Goal: Task Accomplishment & Management: Use online tool/utility

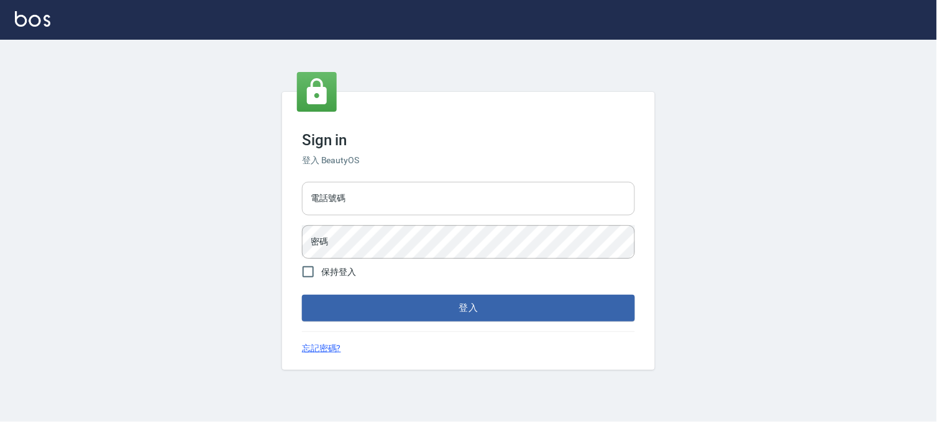
click at [479, 189] on input "電話號碼" at bounding box center [468, 199] width 333 height 34
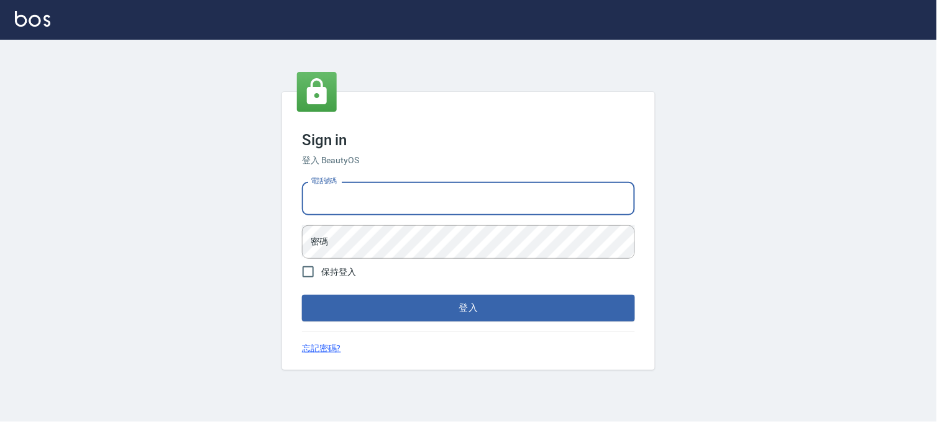
type input "0936888819"
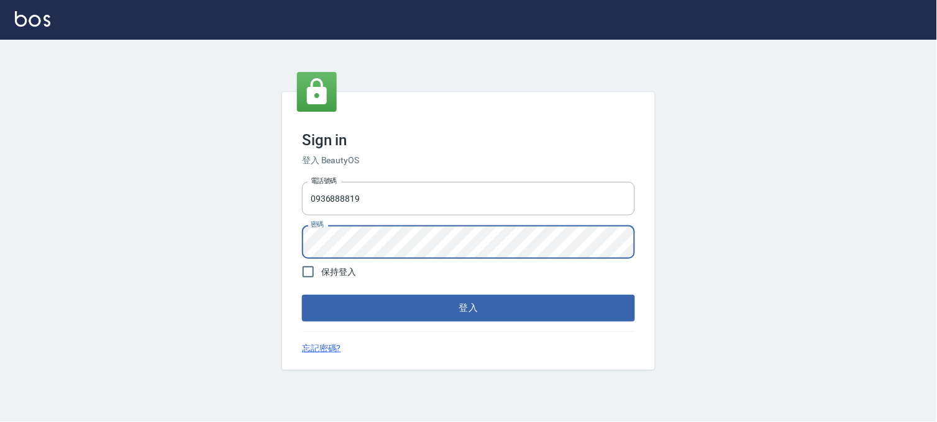
click at [302, 295] on button "登入" at bounding box center [468, 308] width 333 height 26
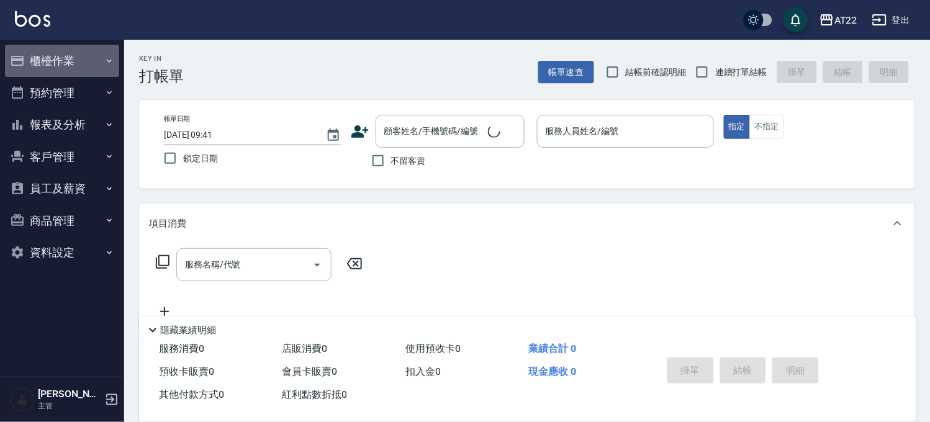
click at [62, 53] on button "櫃檯作業" at bounding box center [62, 61] width 114 height 32
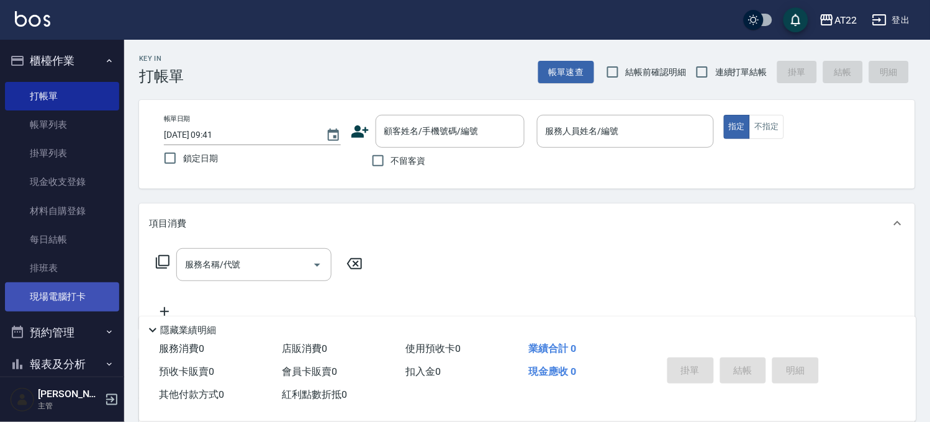
click at [61, 304] on link "現場電腦打卡" at bounding box center [62, 297] width 114 height 29
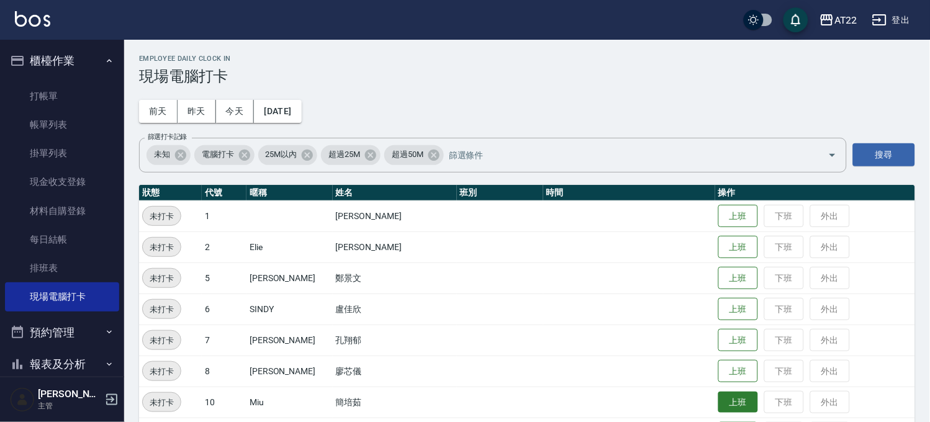
click at [719, 405] on button "上班" at bounding box center [739, 403] width 40 height 22
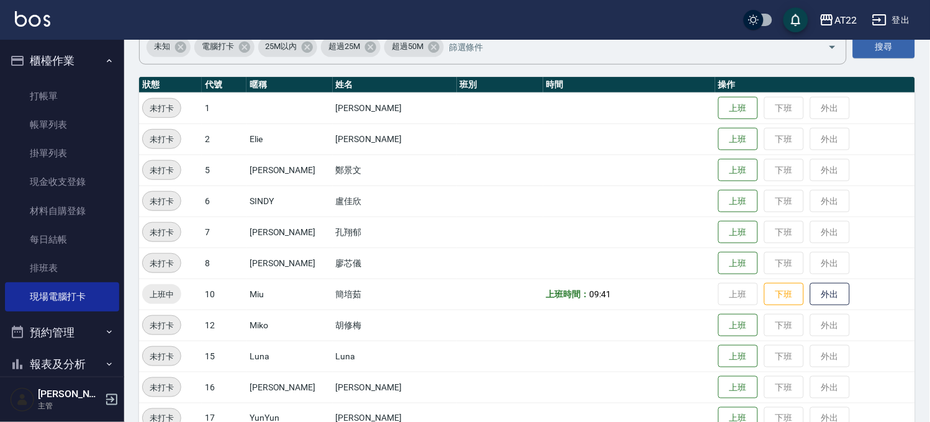
scroll to position [207, 0]
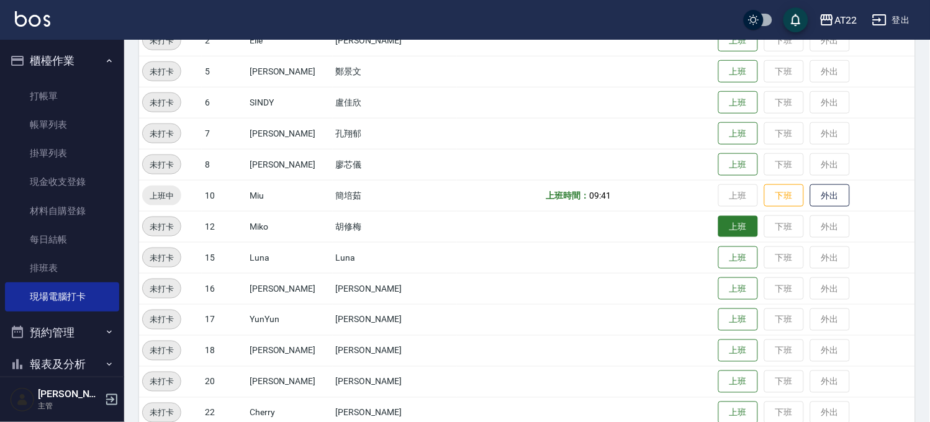
click at [719, 224] on button "上班" at bounding box center [739, 227] width 40 height 22
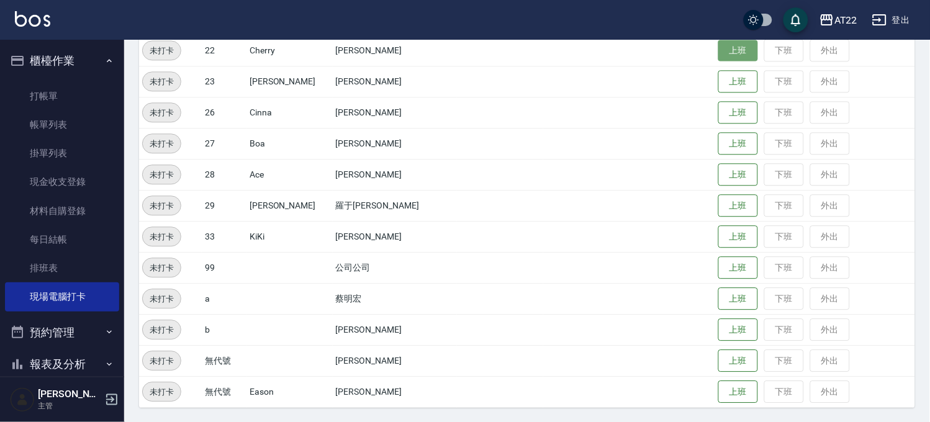
click at [724, 43] on button "上班" at bounding box center [739, 51] width 40 height 22
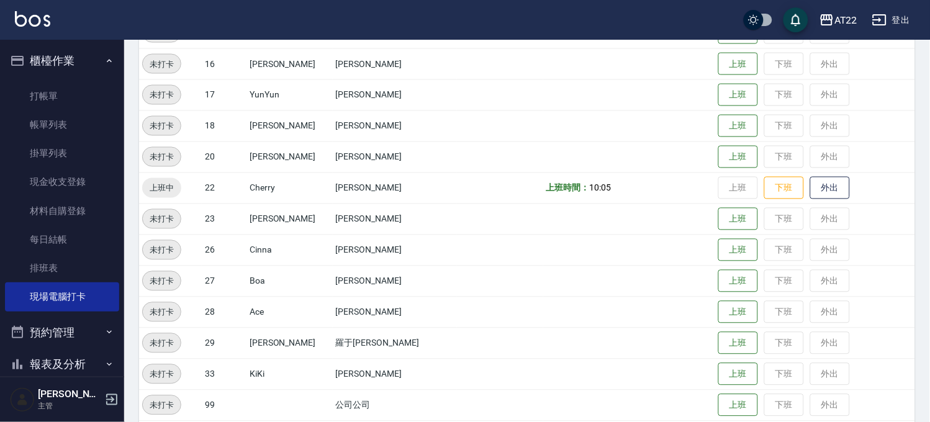
scroll to position [294, 0]
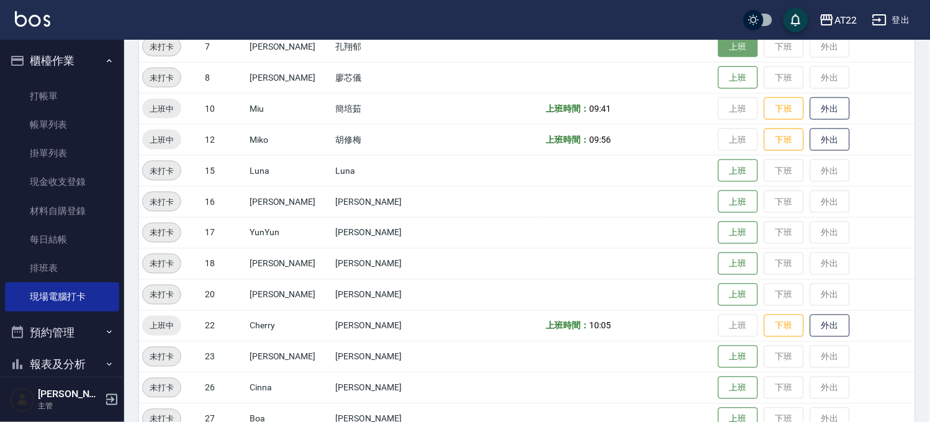
click at [719, 50] on button "上班" at bounding box center [739, 47] width 40 height 22
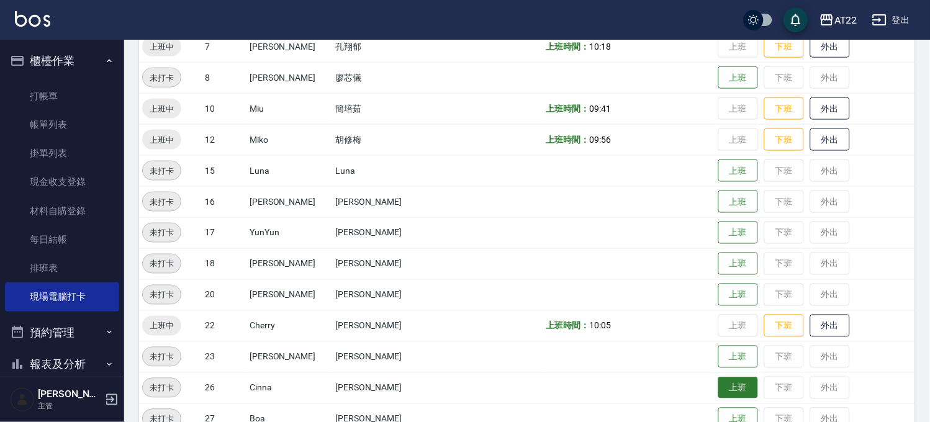
click at [719, 389] on button "上班" at bounding box center [739, 389] width 40 height 22
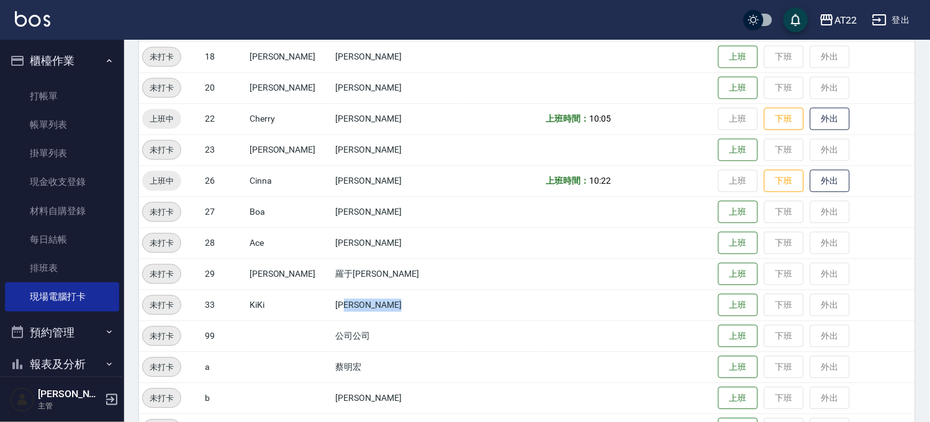
drag, startPoint x: 336, startPoint y: 301, endPoint x: 663, endPoint y: 309, distance: 327.4
click at [663, 309] on tr "未打卡 33 KiKi [PERSON_NAME] 上班 下班 外出" at bounding box center [527, 305] width 776 height 31
click at [719, 307] on button "上班" at bounding box center [739, 306] width 40 height 22
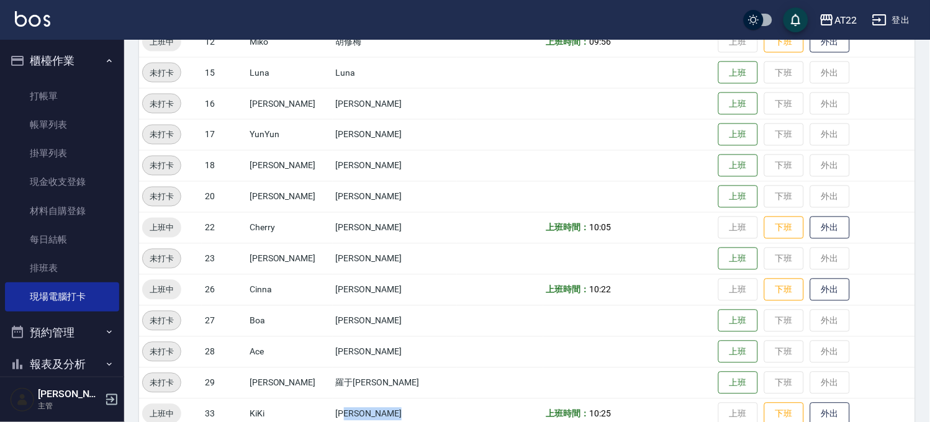
scroll to position [363, 0]
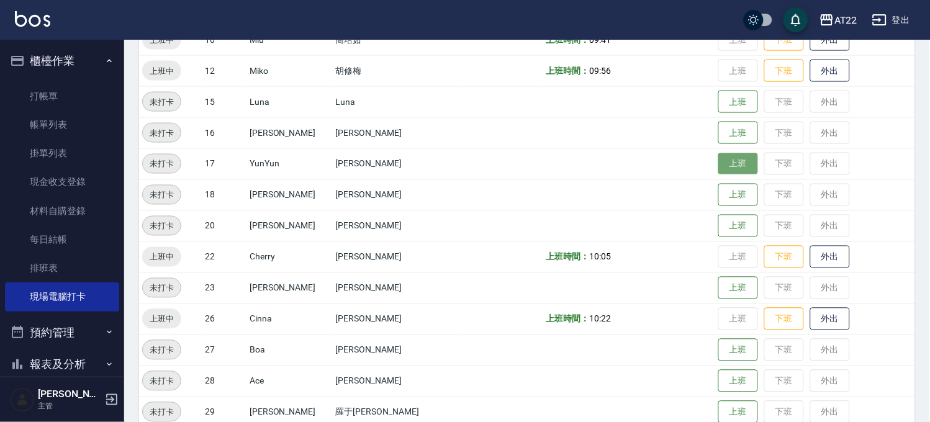
click at [719, 163] on button "上班" at bounding box center [739, 164] width 40 height 22
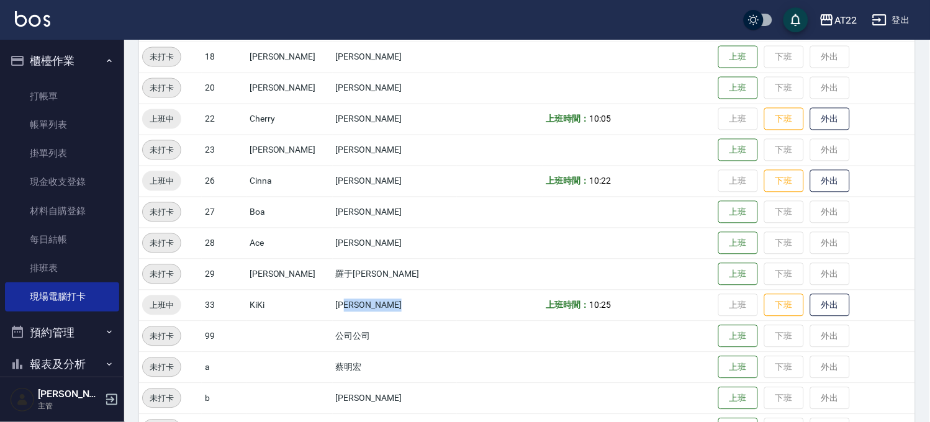
scroll to position [570, 0]
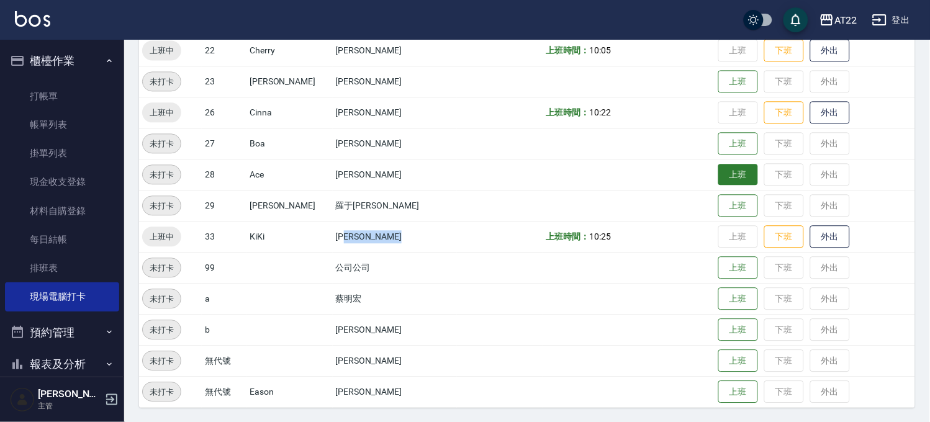
click at [719, 178] on button "上班" at bounding box center [739, 175] width 40 height 22
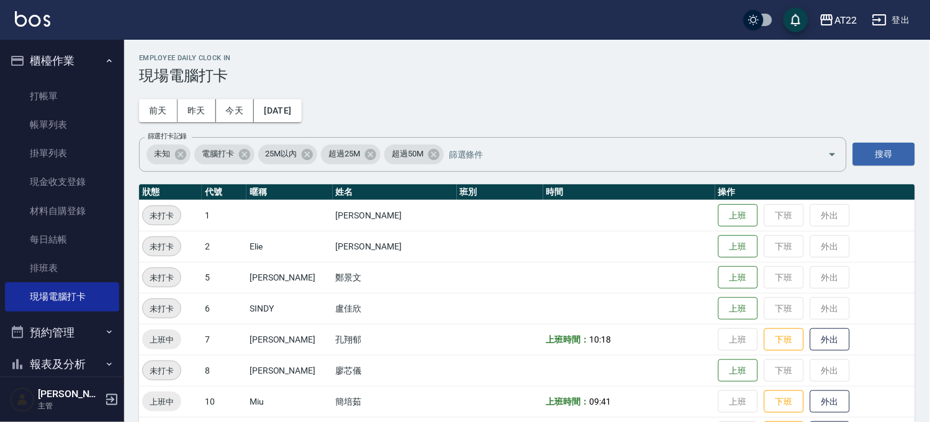
scroll to position [0, 0]
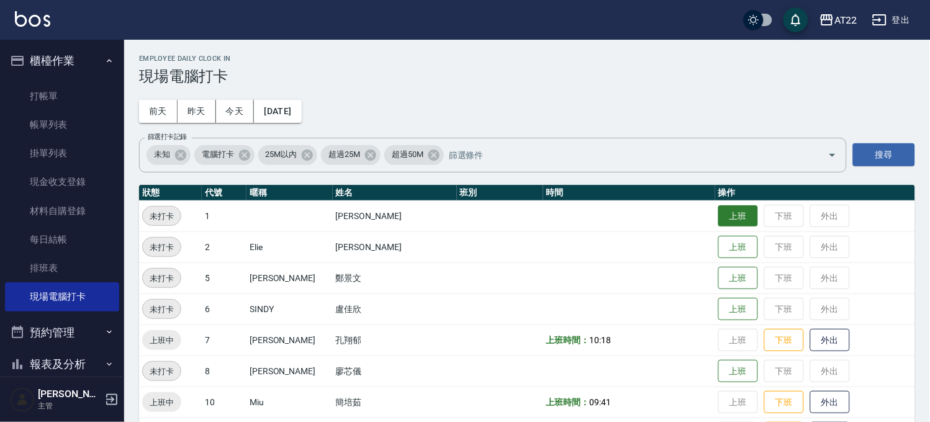
click at [732, 212] on button "上班" at bounding box center [739, 217] width 40 height 22
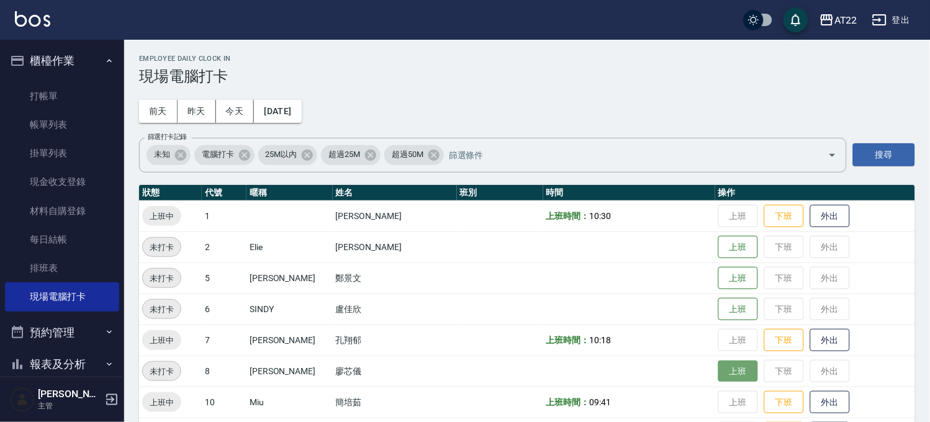
click at [721, 365] on button "上班" at bounding box center [739, 372] width 40 height 22
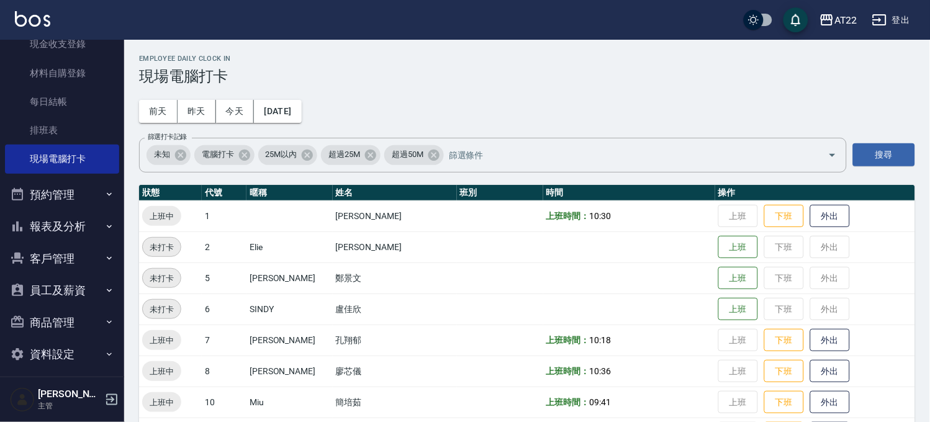
click at [48, 225] on button "報表及分析" at bounding box center [62, 227] width 114 height 32
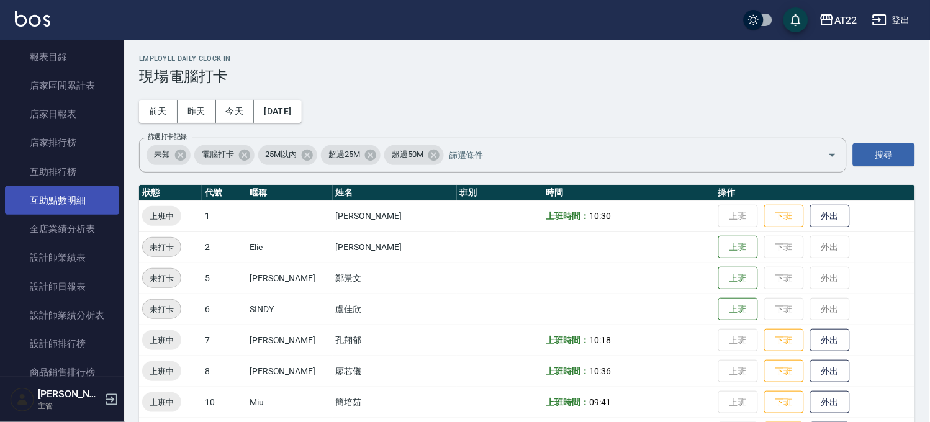
scroll to position [345, 0]
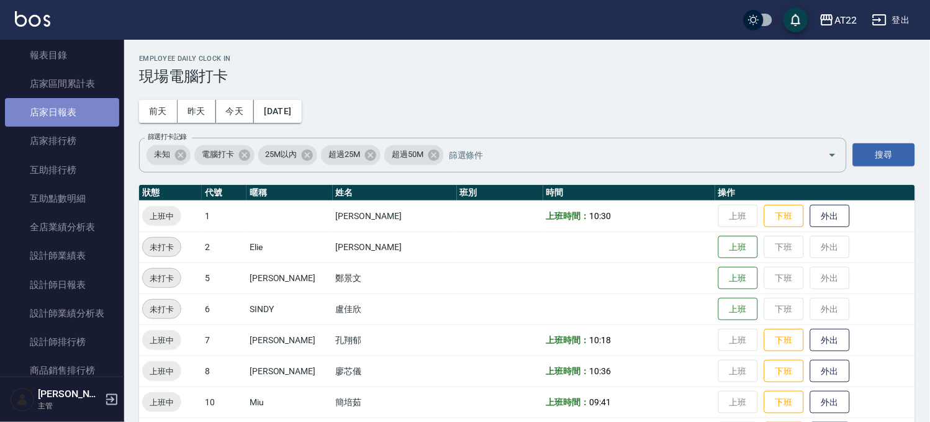
click at [78, 111] on link "店家日報表" at bounding box center [62, 112] width 114 height 29
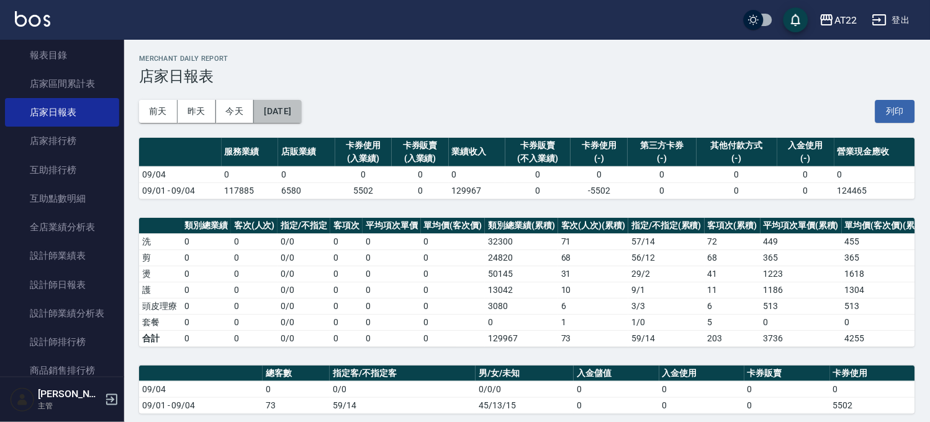
click at [294, 116] on button "[DATE]" at bounding box center [277, 111] width 47 height 23
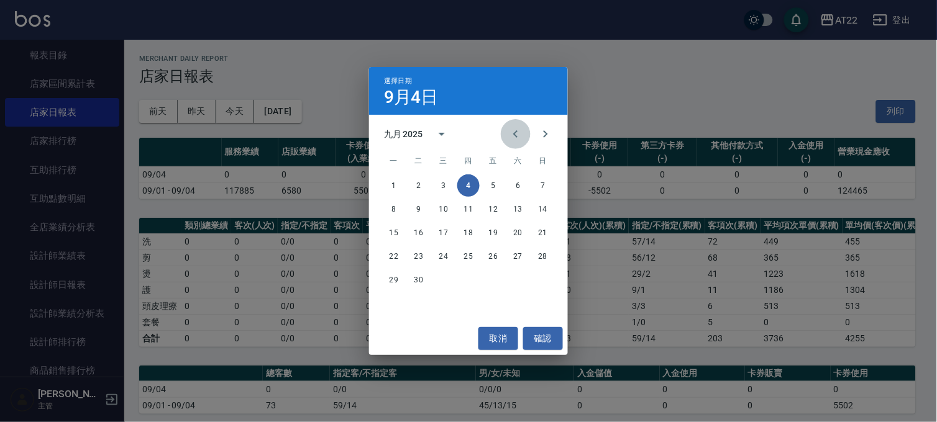
click at [519, 127] on icon "Previous month" at bounding box center [515, 134] width 15 height 15
click at [536, 280] on button "31" at bounding box center [543, 280] width 22 height 22
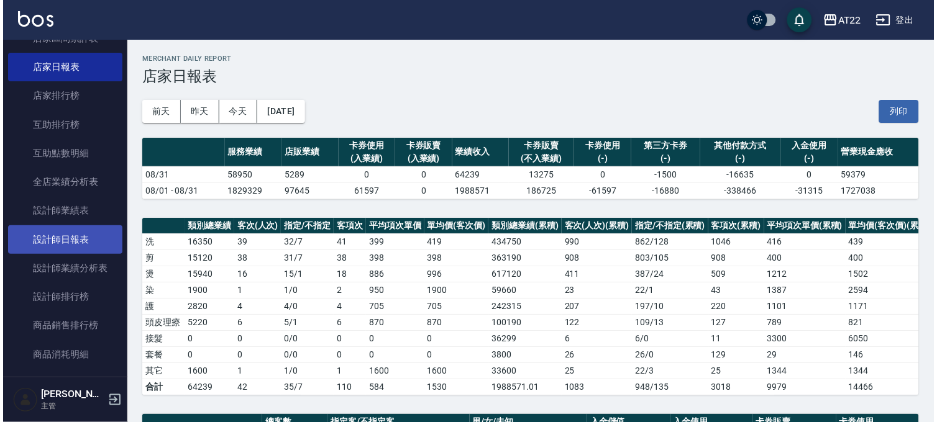
scroll to position [414, 0]
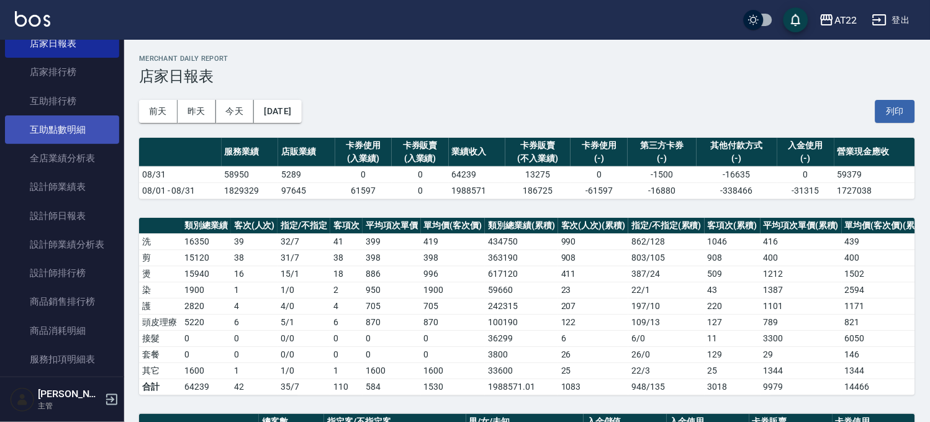
click at [76, 134] on link "互助點數明細" at bounding box center [62, 130] width 114 height 29
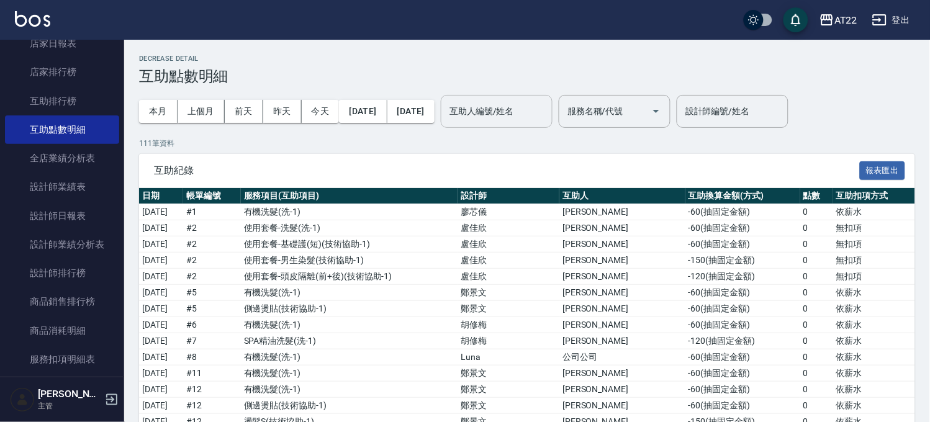
click at [547, 113] on input "互助人編號/姓名" at bounding box center [497, 112] width 101 height 22
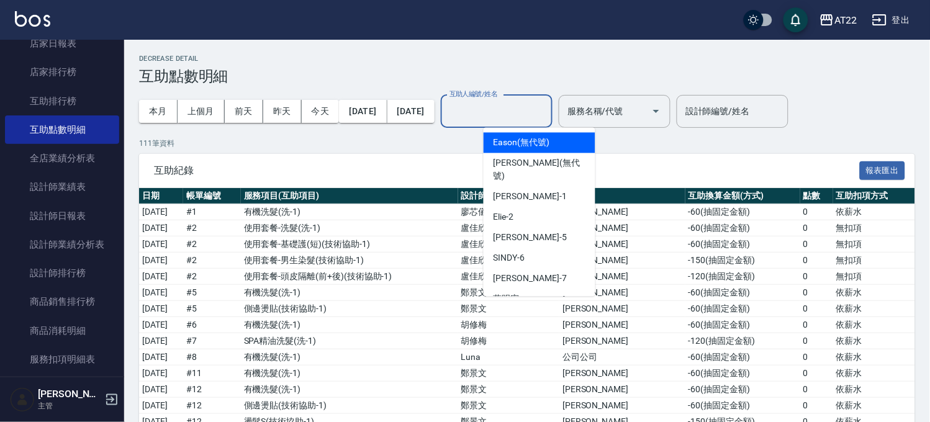
click at [547, 113] on input "互助人編號/姓名" at bounding box center [497, 112] width 101 height 22
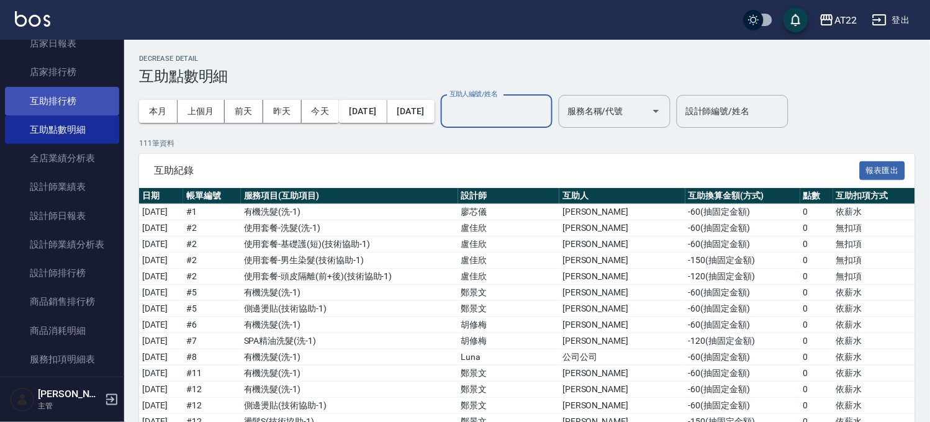
click at [75, 101] on link "互助排行榜" at bounding box center [62, 101] width 114 height 29
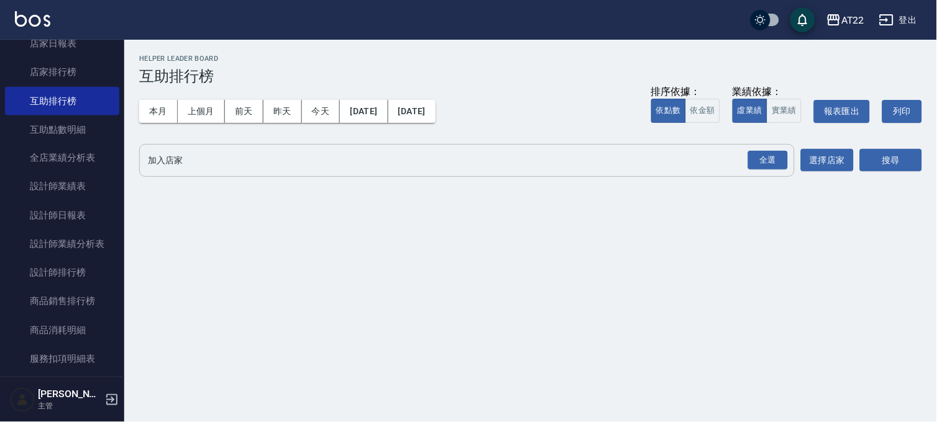
click at [400, 162] on input "加入店家" at bounding box center [457, 161] width 625 height 22
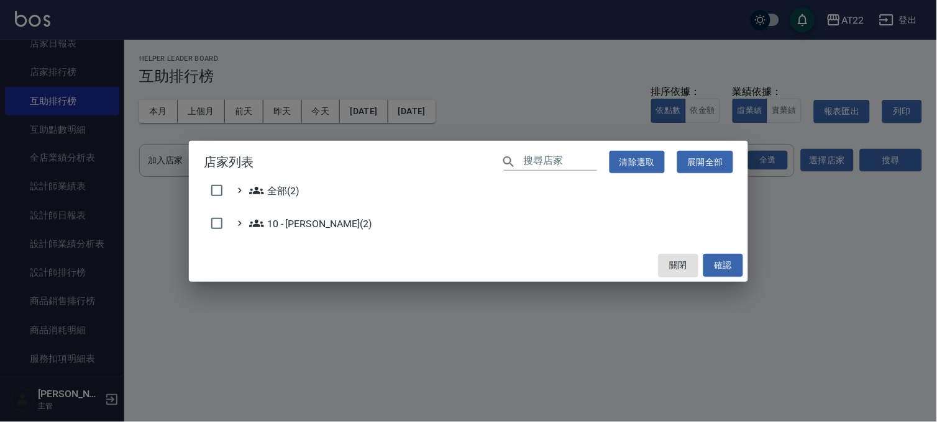
click at [387, 163] on h2 "店家列表 ​ 清除選取 展開全部" at bounding box center [468, 162] width 559 height 43
click at [473, 125] on div "店家列表 ​ 清除選取 展開全部 全部(2) 10 - [PERSON_NAME](2) 關閉 確認" at bounding box center [468, 211] width 937 height 422
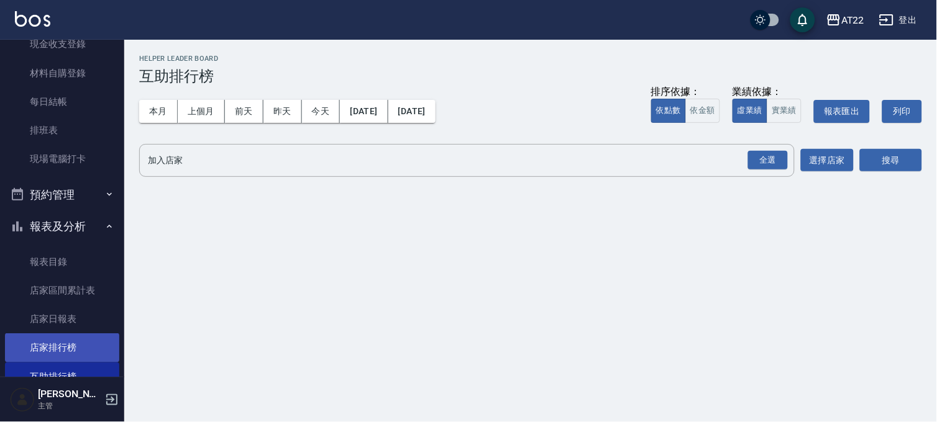
scroll to position [414, 0]
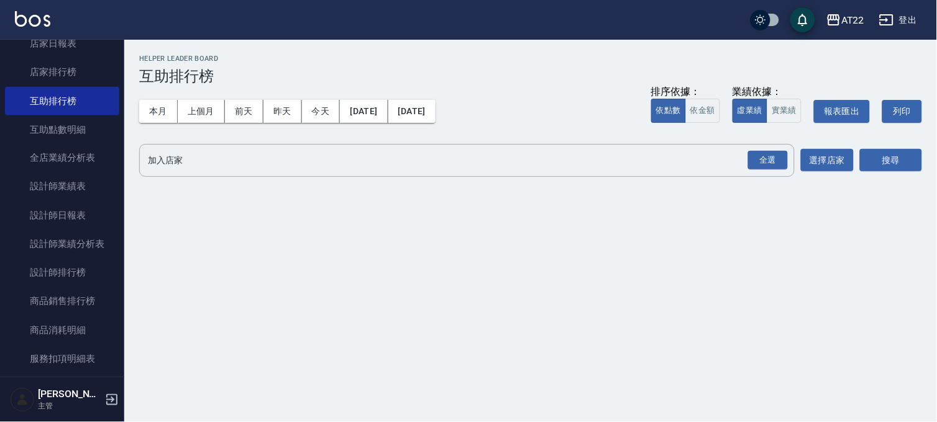
click at [902, 28] on button "登出" at bounding box center [898, 20] width 48 height 23
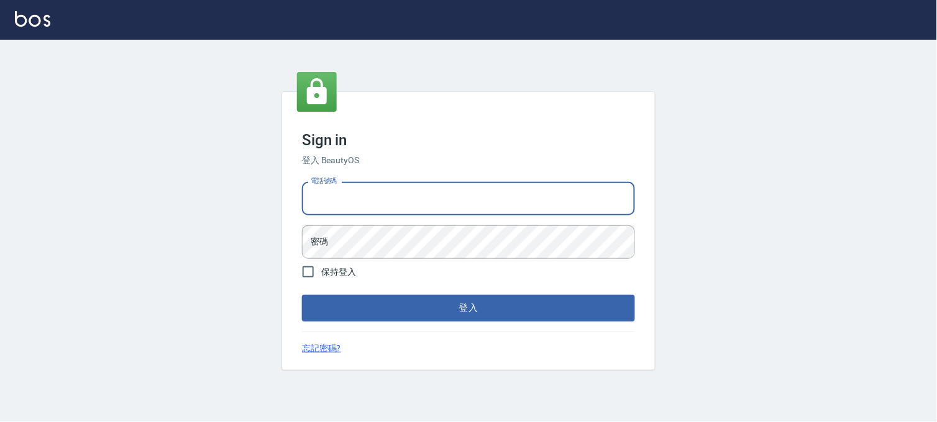
type input "0988585717"
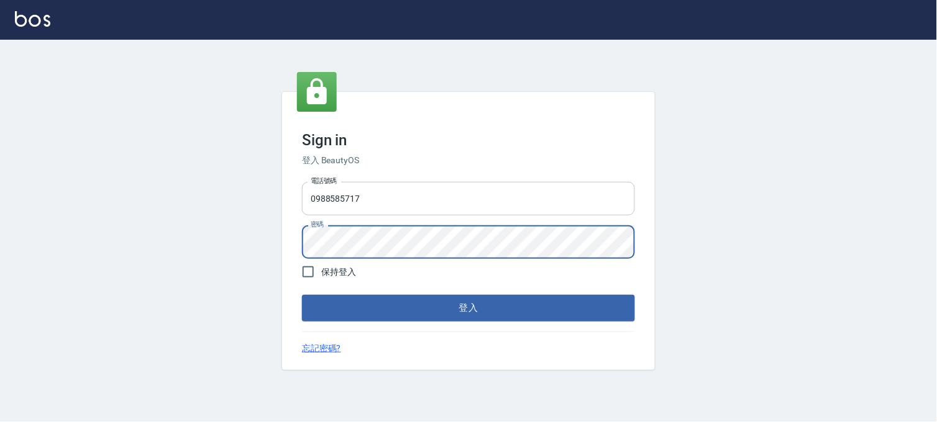
click at [302, 295] on button "登入" at bounding box center [468, 308] width 333 height 26
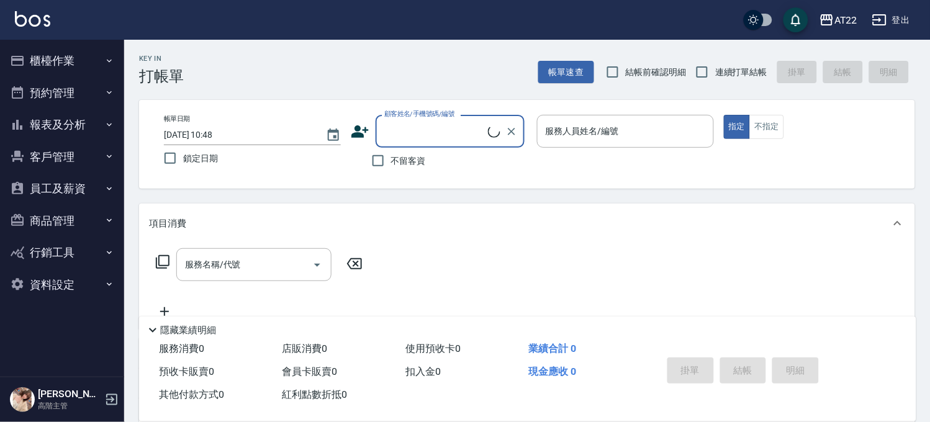
click at [58, 183] on button "員工及薪資" at bounding box center [62, 189] width 114 height 32
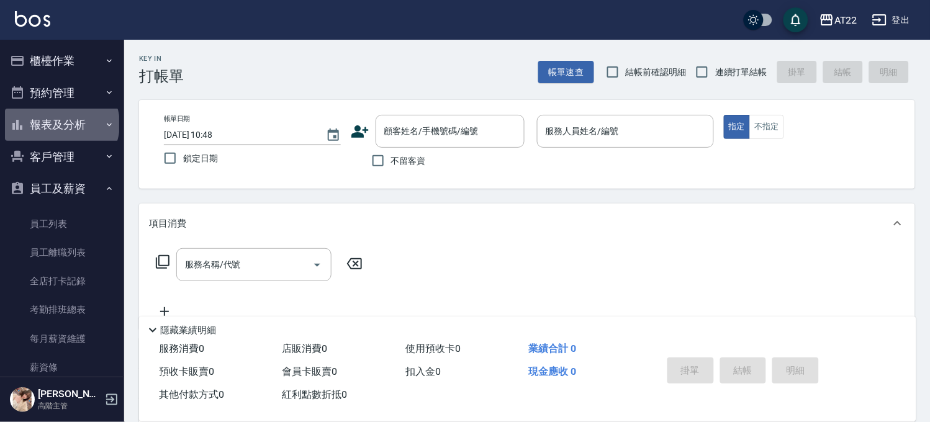
click at [61, 124] on button "報表及分析" at bounding box center [62, 125] width 114 height 32
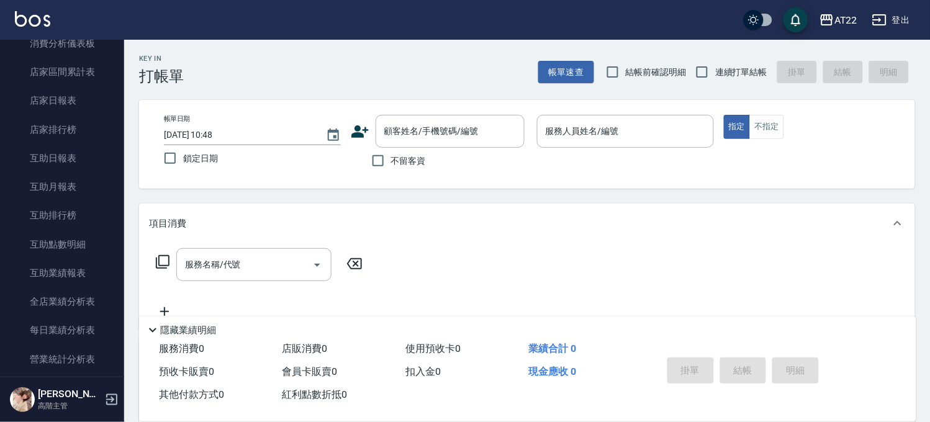
scroll to position [69, 0]
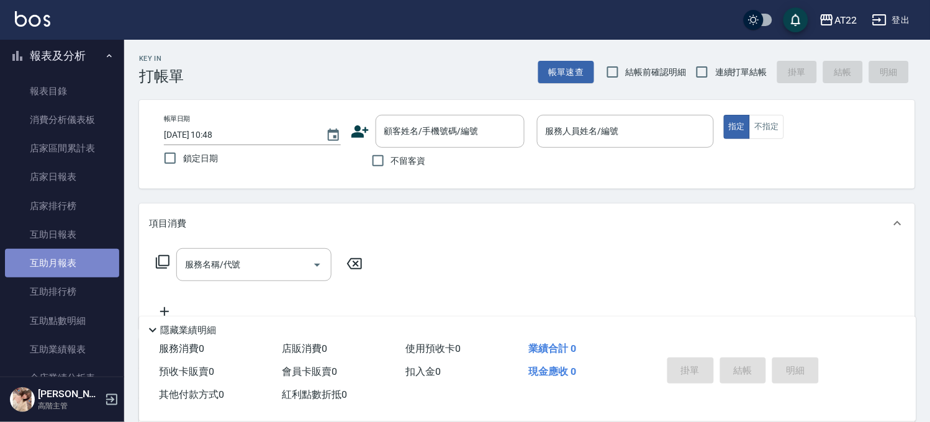
click at [72, 271] on link "互助月報表" at bounding box center [62, 263] width 114 height 29
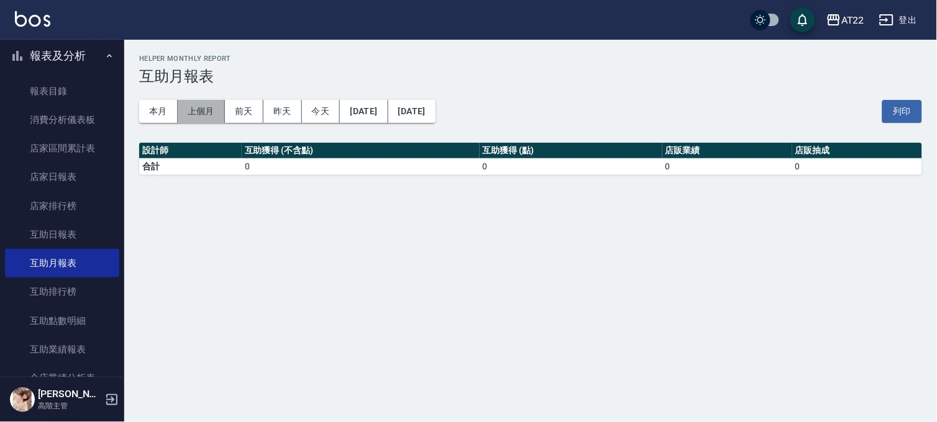
click at [206, 114] on button "上個月" at bounding box center [201, 111] width 47 height 23
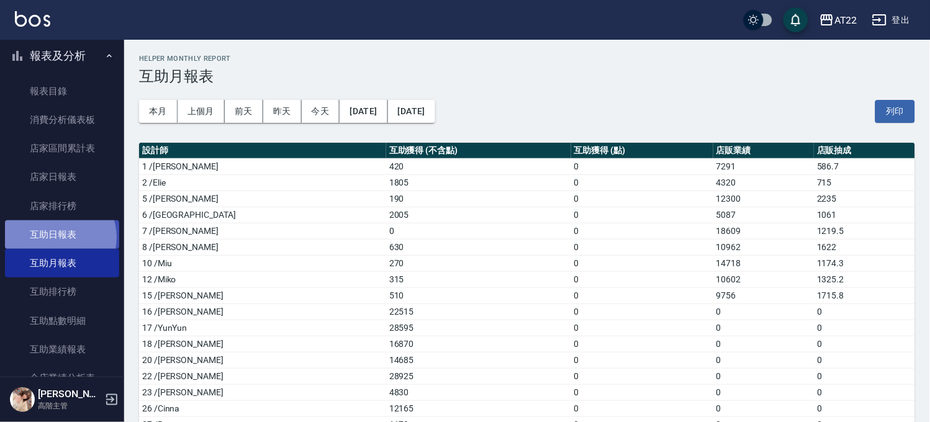
click at [57, 238] on link "互助日報表" at bounding box center [62, 234] width 114 height 29
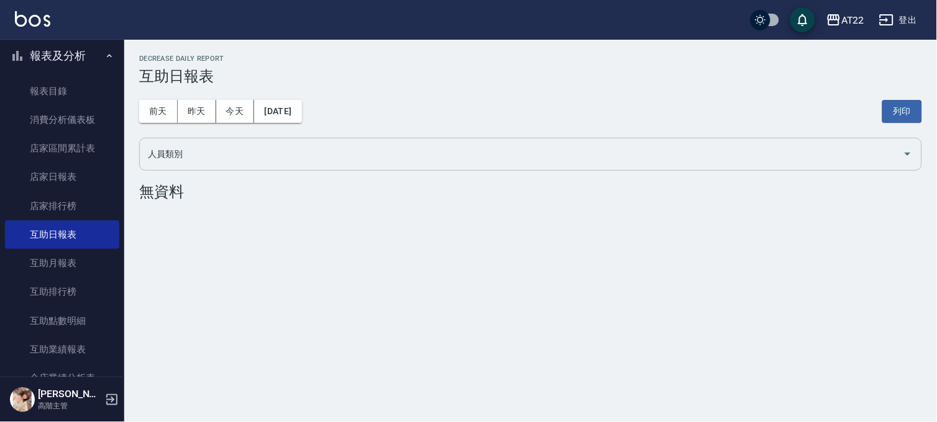
click at [209, 150] on input "人員類別" at bounding box center [521, 154] width 753 height 22
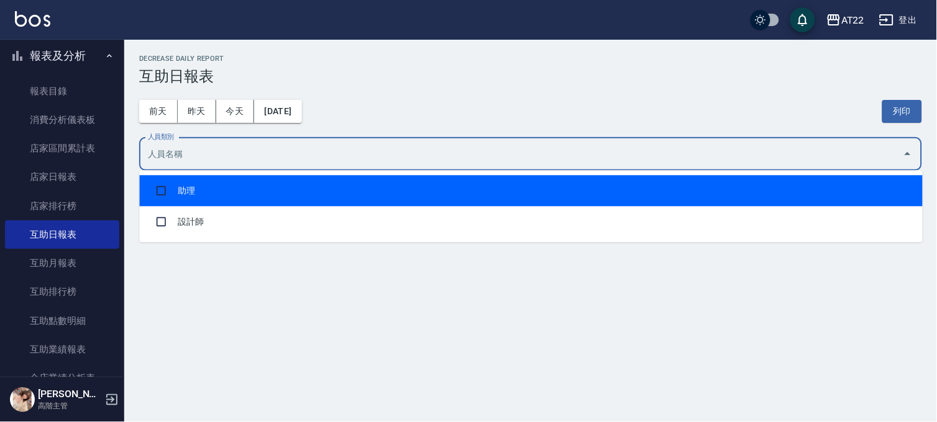
click at [219, 194] on li "助理" at bounding box center [530, 190] width 783 height 31
checkbox input "true"
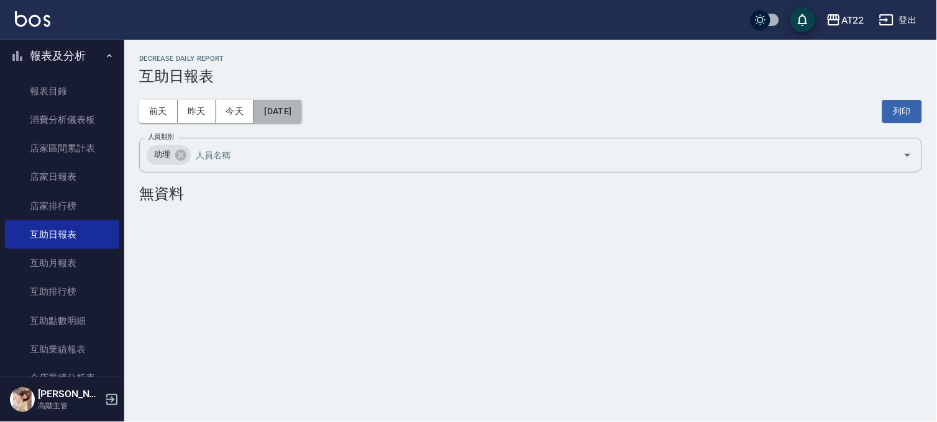
click at [276, 106] on button "[DATE]" at bounding box center [277, 111] width 47 height 23
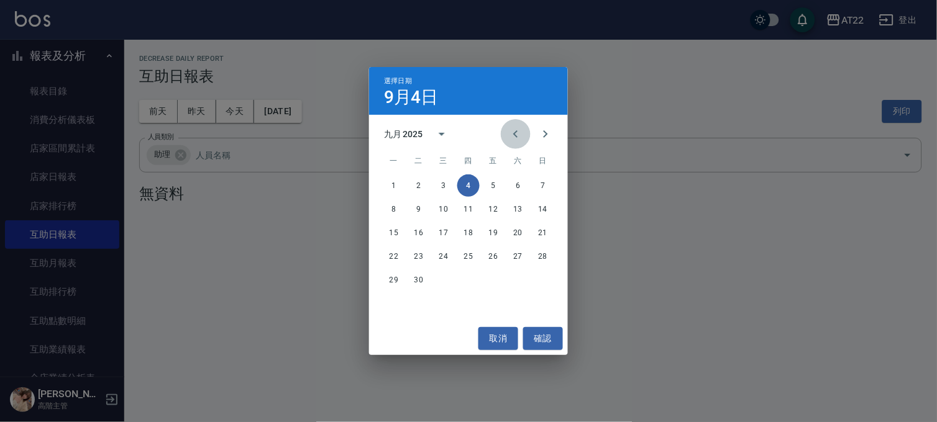
click at [512, 132] on icon "Previous month" at bounding box center [515, 134] width 15 height 15
click at [541, 282] on button "31" at bounding box center [543, 280] width 22 height 22
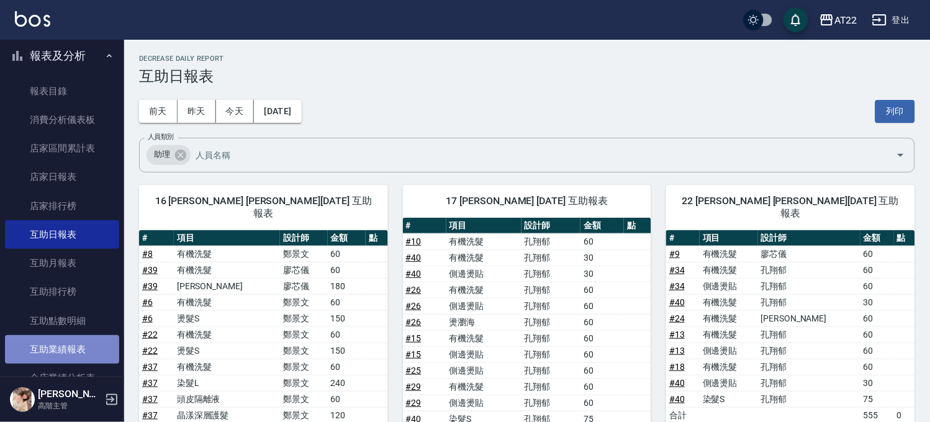
click at [78, 348] on link "互助業績報表" at bounding box center [62, 349] width 114 height 29
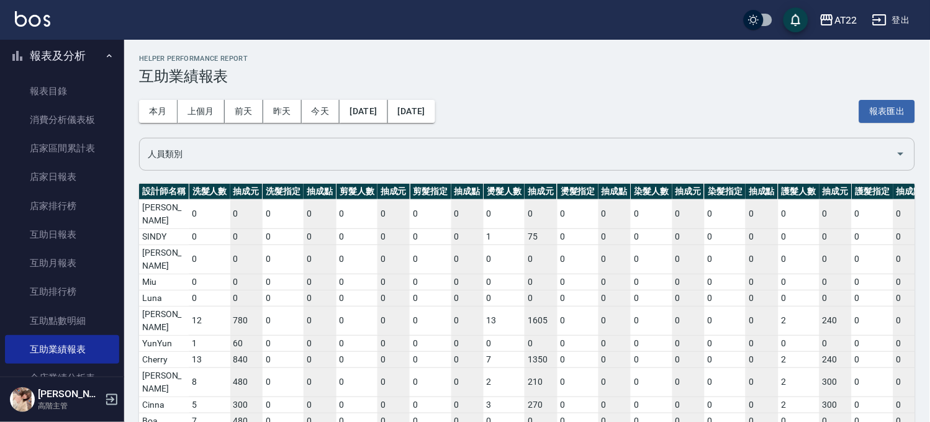
click at [221, 162] on input "人員類別" at bounding box center [518, 154] width 747 height 22
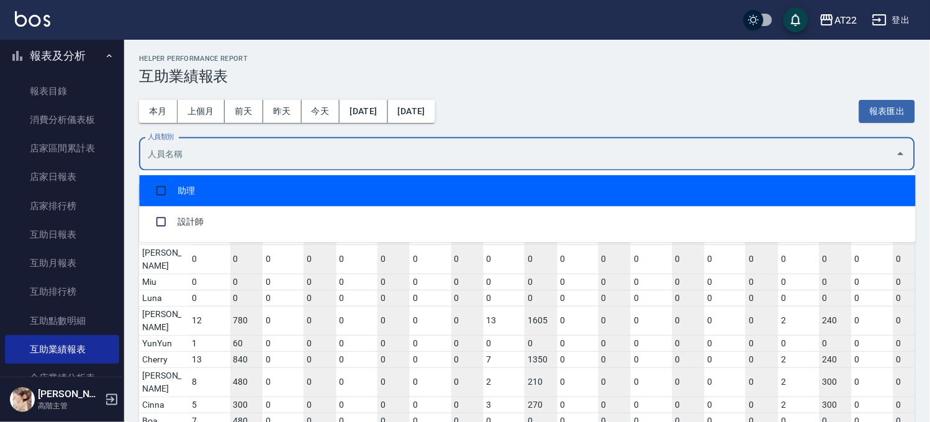
click at [220, 193] on li "助理" at bounding box center [527, 190] width 777 height 31
checkbox input "true"
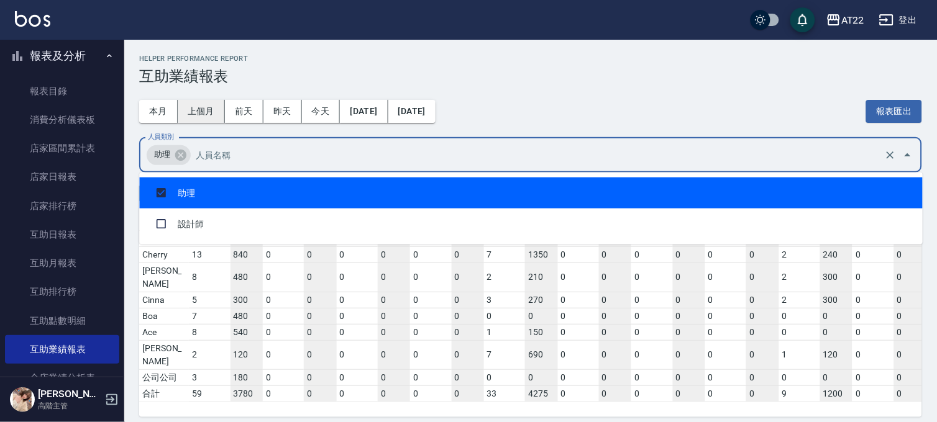
click at [204, 121] on button "上個月" at bounding box center [201, 111] width 47 height 23
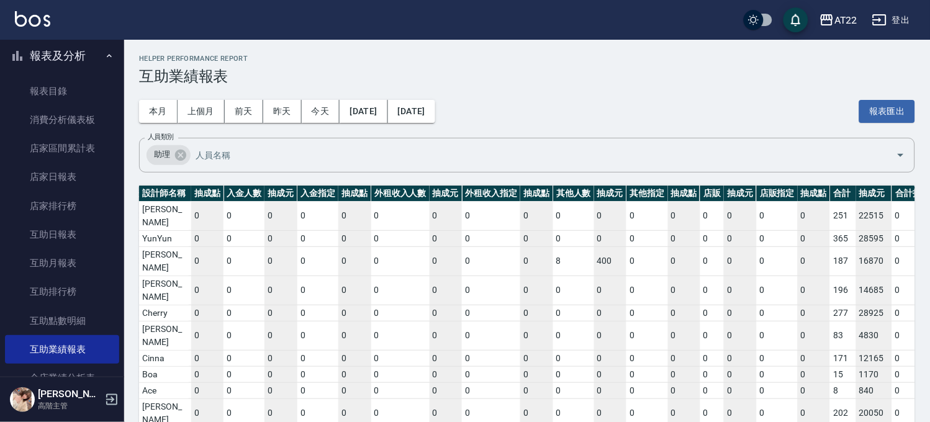
scroll to position [0, 2228]
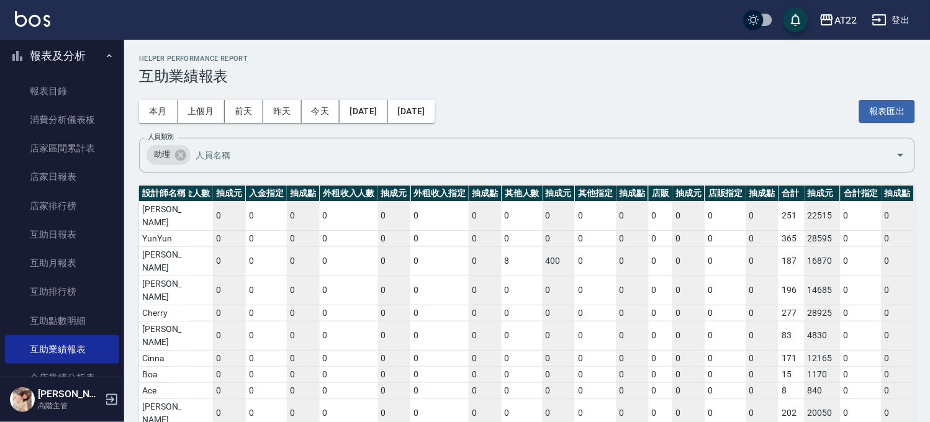
drag, startPoint x: 313, startPoint y: 391, endPoint x: 939, endPoint y: 365, distance: 626.6
click at [930, 365] on html "AT22 登出 櫃檯作業 打帳單 帳單列表 掛單列表 座位開單 營業儀表板 現金收支登錄 高階收支登錄 材料自購登錄 每日結帳 排班表 現場電腦打卡 掃碼打卡…" at bounding box center [465, 245] width 930 height 491
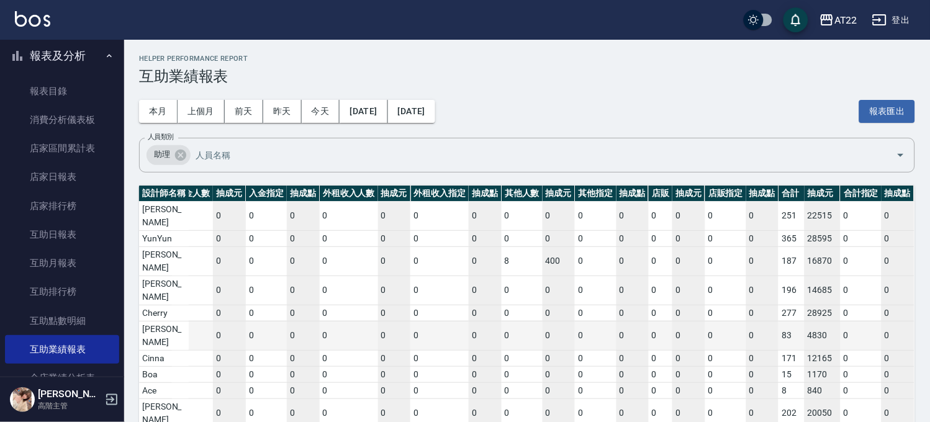
scroll to position [3, 0]
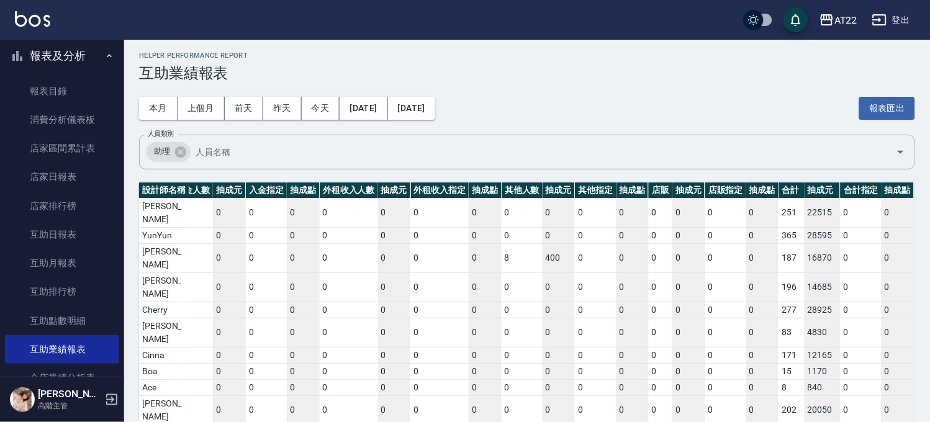
click at [895, 20] on button "登出" at bounding box center [892, 20] width 48 height 23
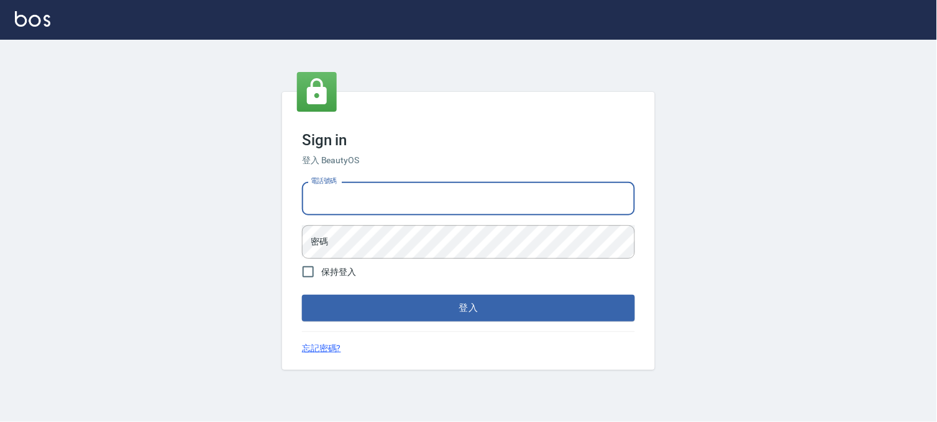
click at [363, 196] on input "電話號碼" at bounding box center [468, 199] width 333 height 34
type input "0936888819"
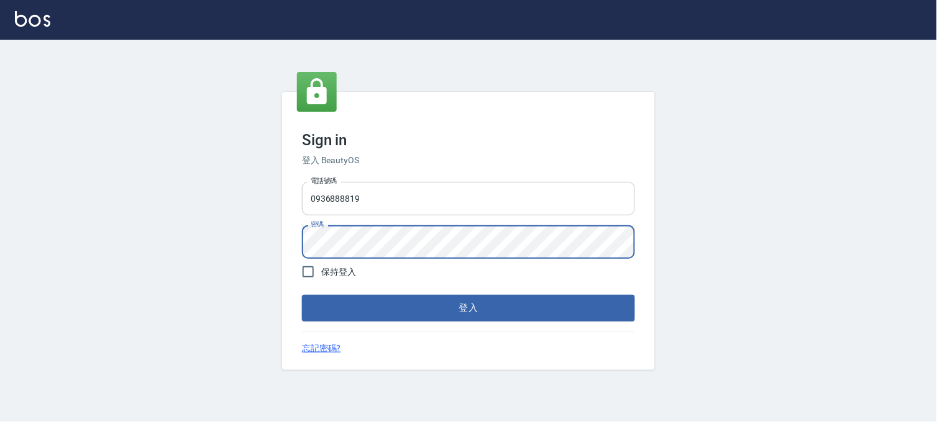
click at [302, 295] on button "登入" at bounding box center [468, 308] width 333 height 26
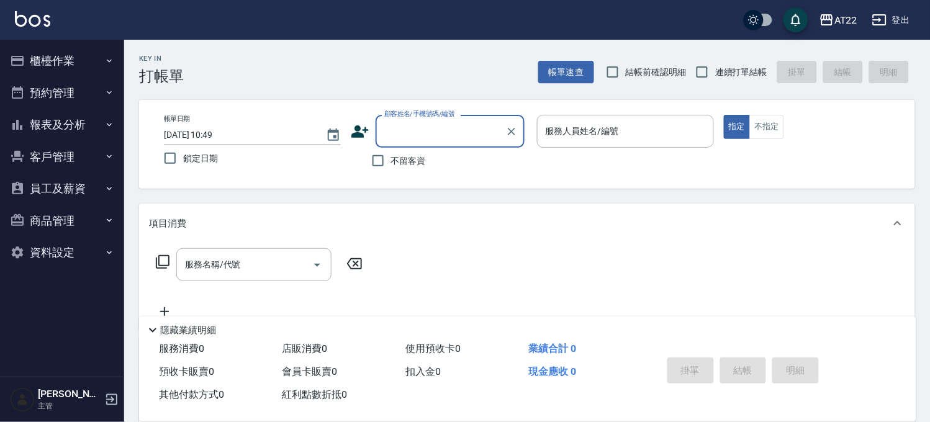
click at [55, 122] on button "報表及分析" at bounding box center [62, 125] width 114 height 32
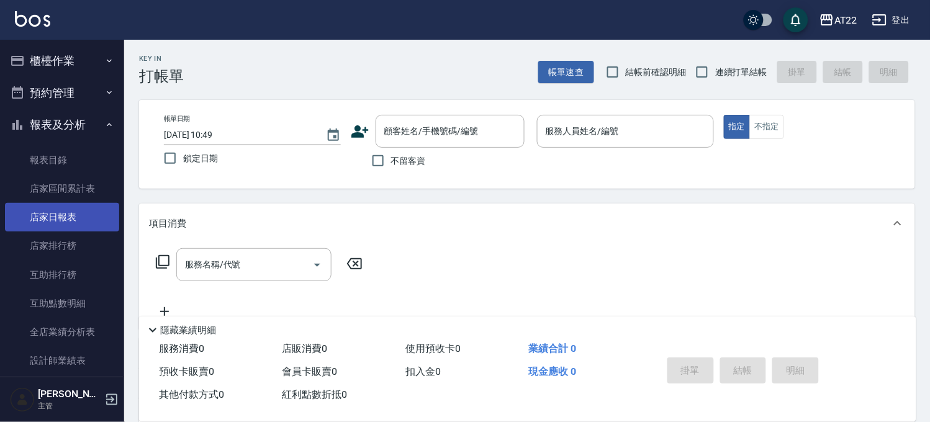
click at [68, 225] on link "店家日報表" at bounding box center [62, 217] width 114 height 29
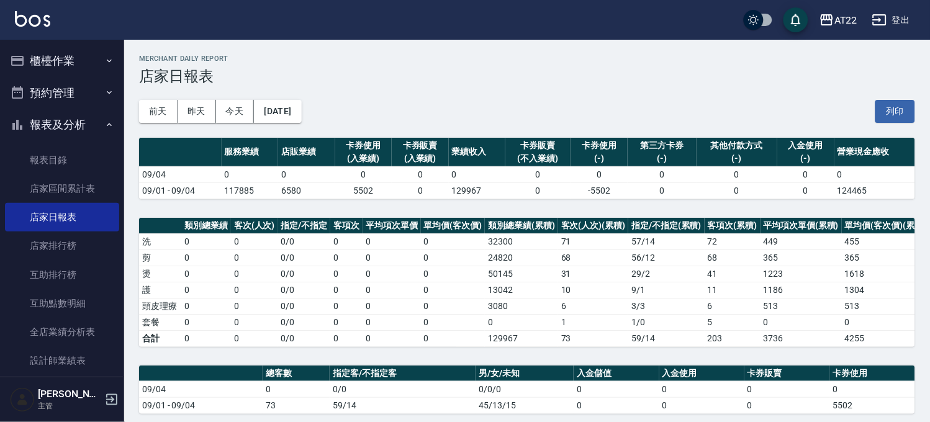
click at [461, 326] on td "0" at bounding box center [453, 322] width 65 height 16
drag, startPoint x: 455, startPoint y: 194, endPoint x: 512, endPoint y: 188, distance: 57.5
click at [510, 188] on tr "09/01 - 09/04 117885 6580 5502 0 129967 0 -5502 0 0 0 124465" at bounding box center [527, 191] width 776 height 16
click at [334, 70] on h3 "店家日報表" at bounding box center [527, 76] width 776 height 17
click at [71, 129] on button "報表及分析" at bounding box center [62, 125] width 114 height 32
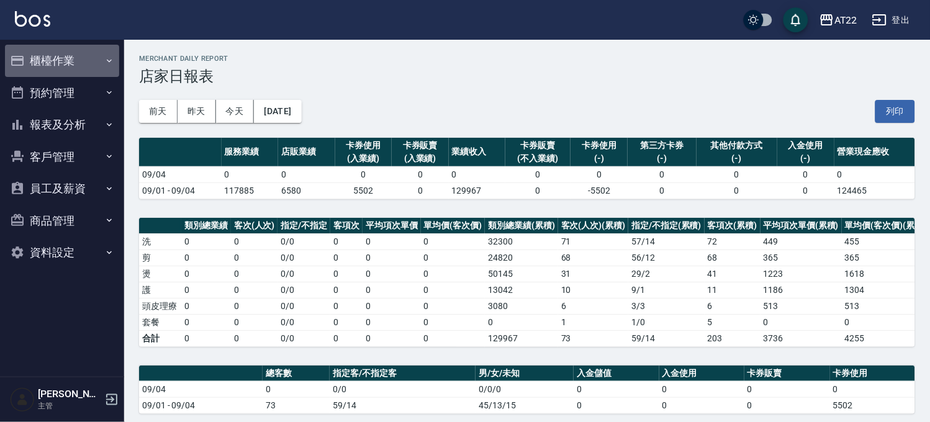
click at [63, 46] on button "櫃檯作業" at bounding box center [62, 61] width 114 height 32
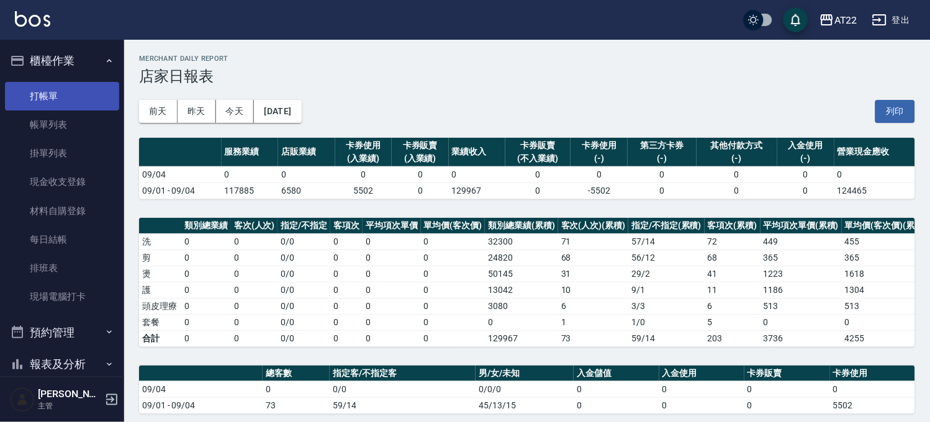
click at [35, 84] on link "打帳單" at bounding box center [62, 96] width 114 height 29
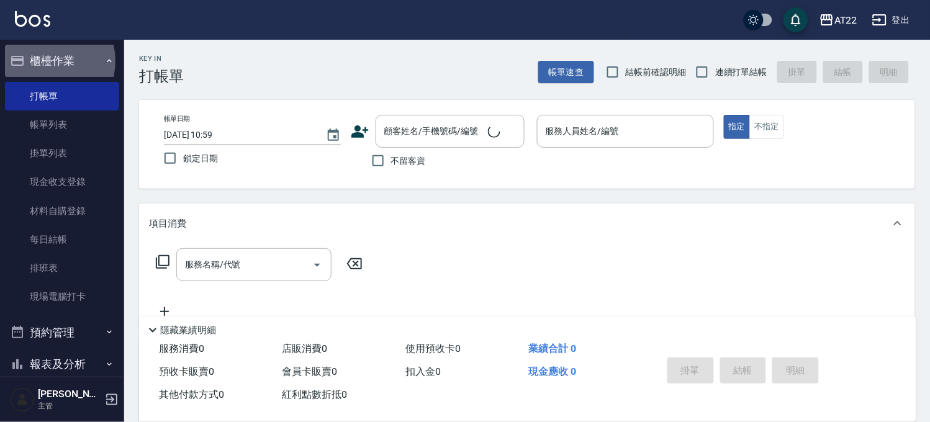
click at [47, 61] on button "櫃檯作業" at bounding box center [62, 61] width 114 height 32
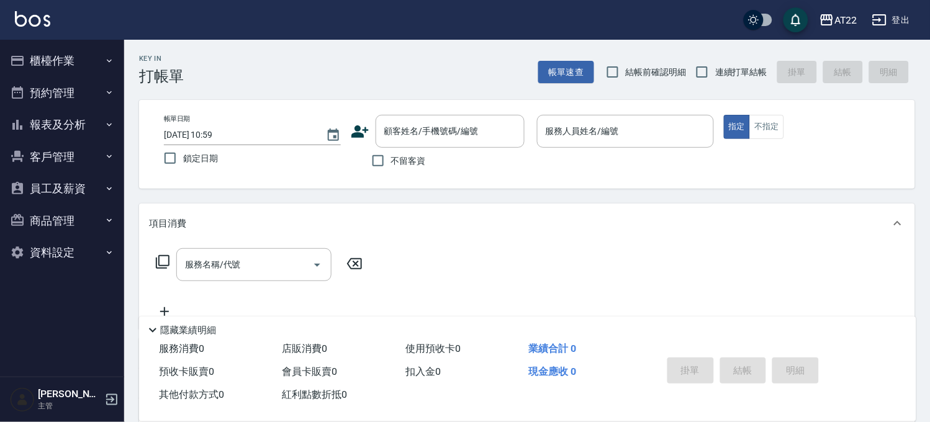
click at [67, 148] on button "客戶管理" at bounding box center [62, 157] width 114 height 32
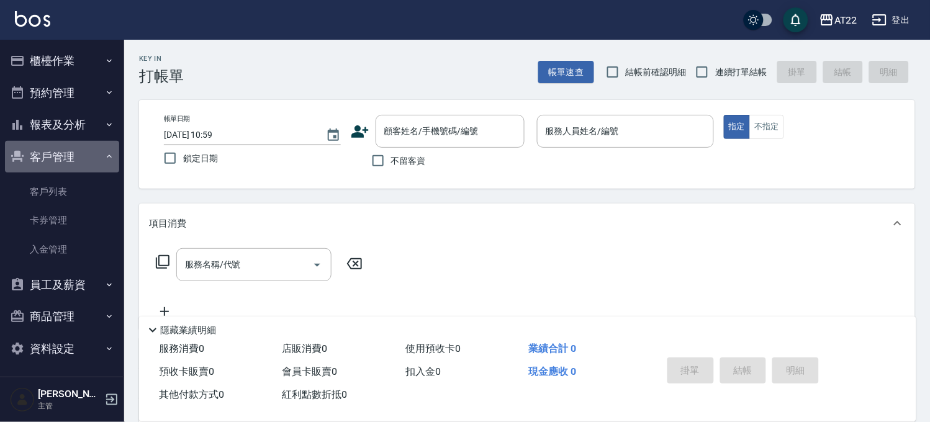
click at [69, 157] on button "客戶管理" at bounding box center [62, 157] width 114 height 32
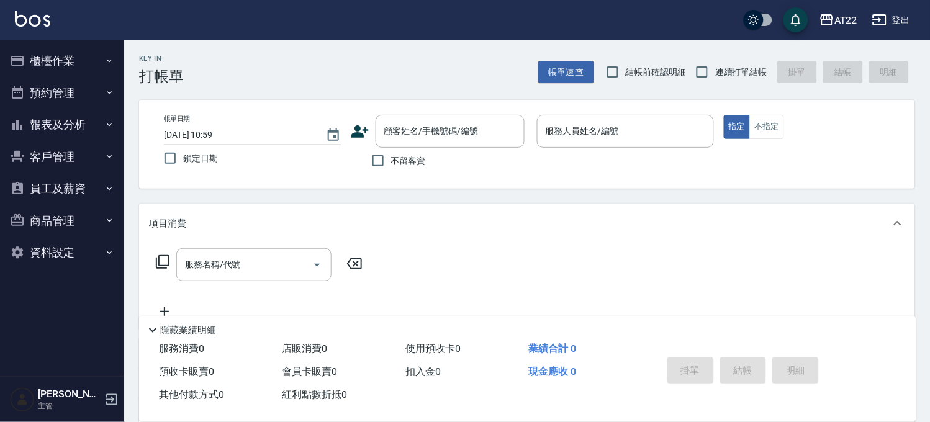
click at [69, 157] on button "客戶管理" at bounding box center [62, 157] width 114 height 32
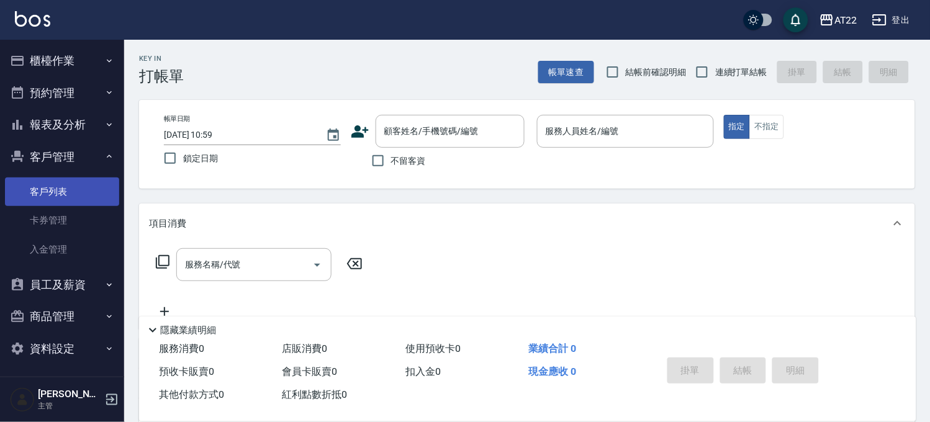
click at [59, 184] on link "客戶列表" at bounding box center [62, 192] width 114 height 29
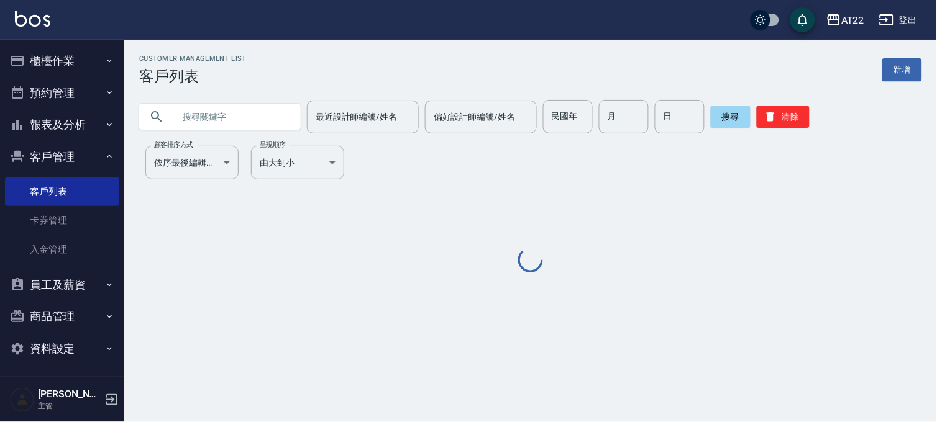
click at [287, 115] on div at bounding box center [219, 117] width 161 height 26
click at [262, 117] on input "text" at bounding box center [232, 117] width 117 height 34
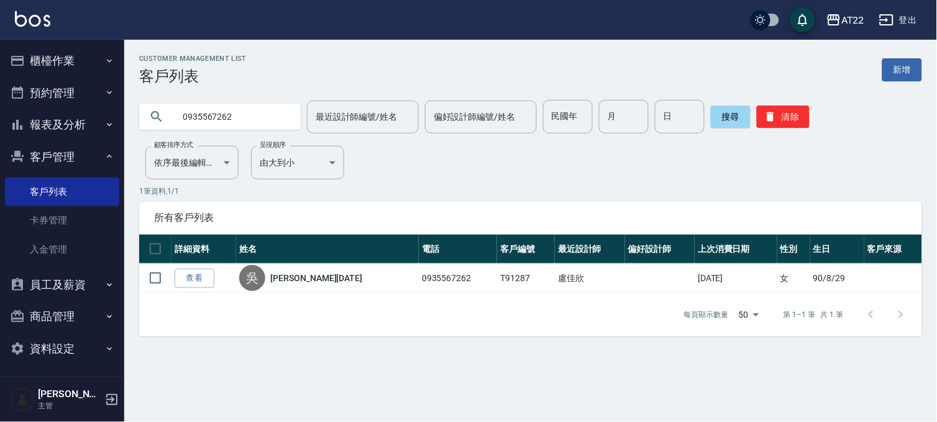
click at [191, 114] on input "0935567262" at bounding box center [232, 117] width 117 height 34
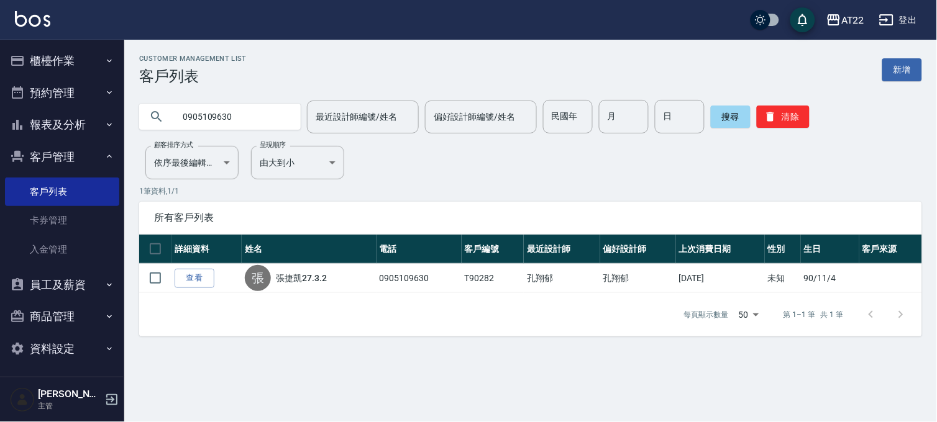
click at [193, 114] on input "0905109630" at bounding box center [232, 117] width 117 height 34
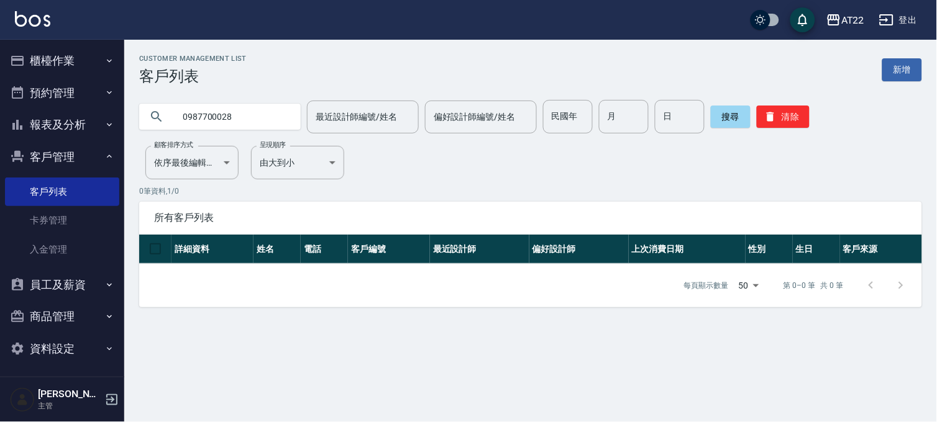
click at [234, 115] on input "0987700028" at bounding box center [232, 117] width 117 height 34
click at [220, 119] on input "0987700028" at bounding box center [232, 117] width 117 height 34
type input "0935567262"
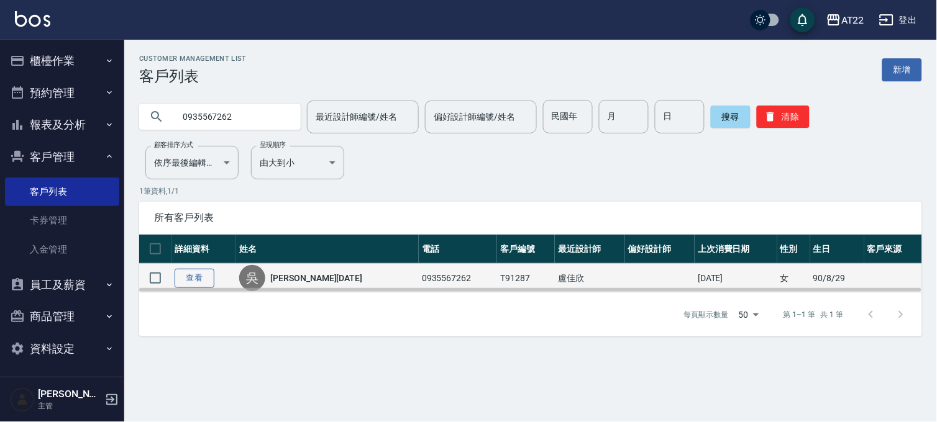
click at [206, 275] on link "查看" at bounding box center [195, 278] width 40 height 19
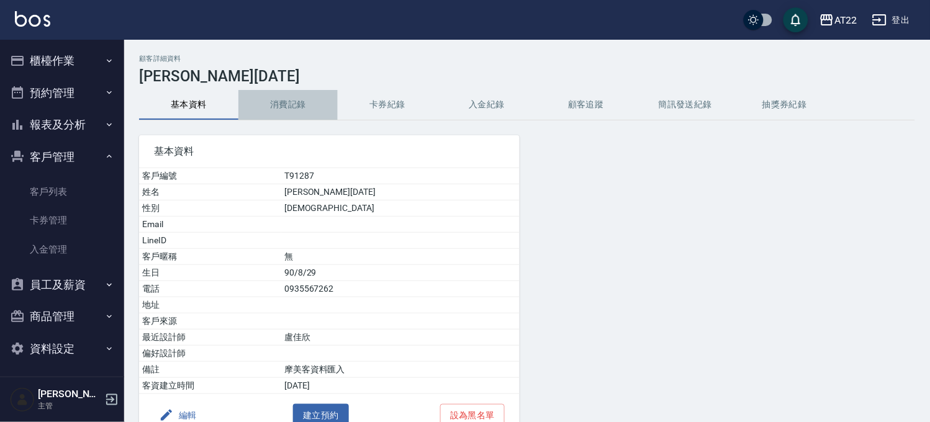
click at [312, 101] on button "消費記錄" at bounding box center [287, 105] width 99 height 30
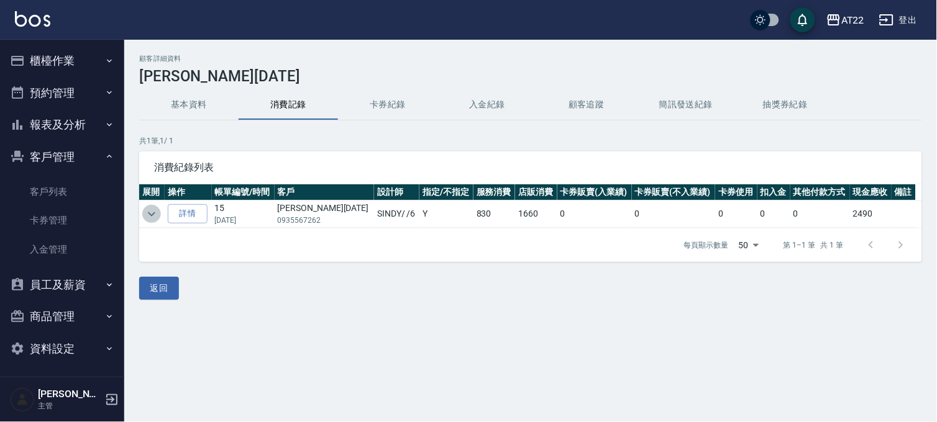
click at [153, 209] on icon "expand row" at bounding box center [151, 214] width 15 height 15
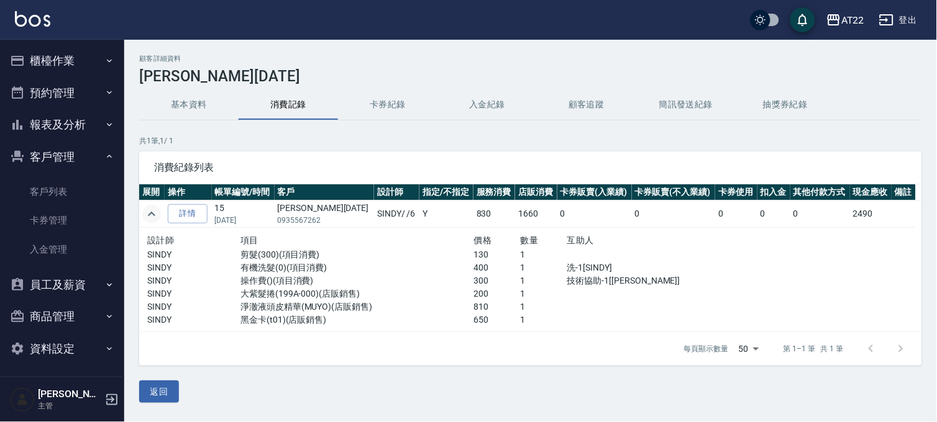
click at [76, 127] on button "報表及分析" at bounding box center [62, 125] width 114 height 32
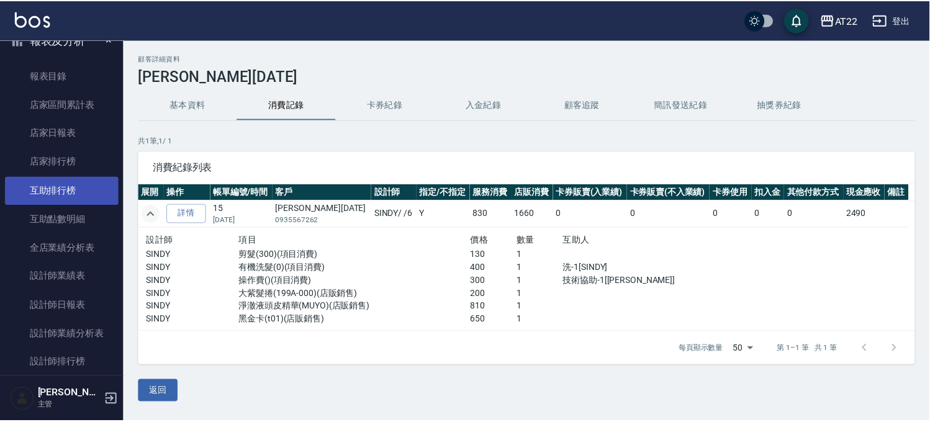
scroll to position [138, 0]
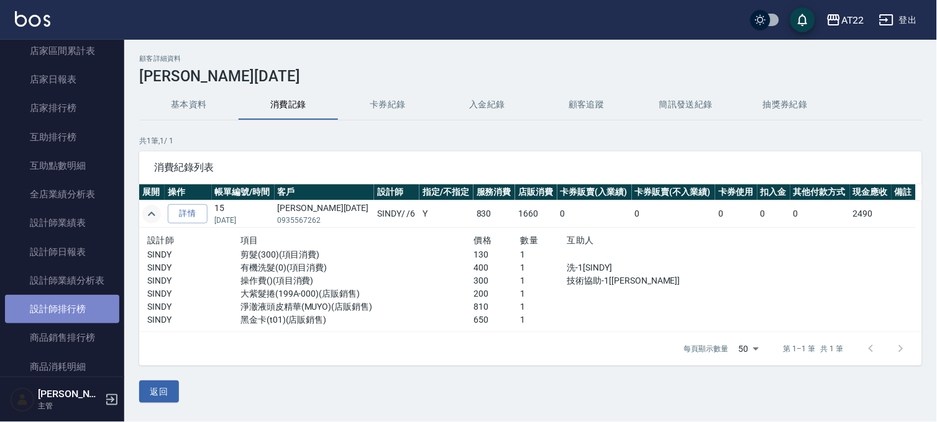
click at [95, 319] on link "設計師排行榜" at bounding box center [62, 309] width 114 height 29
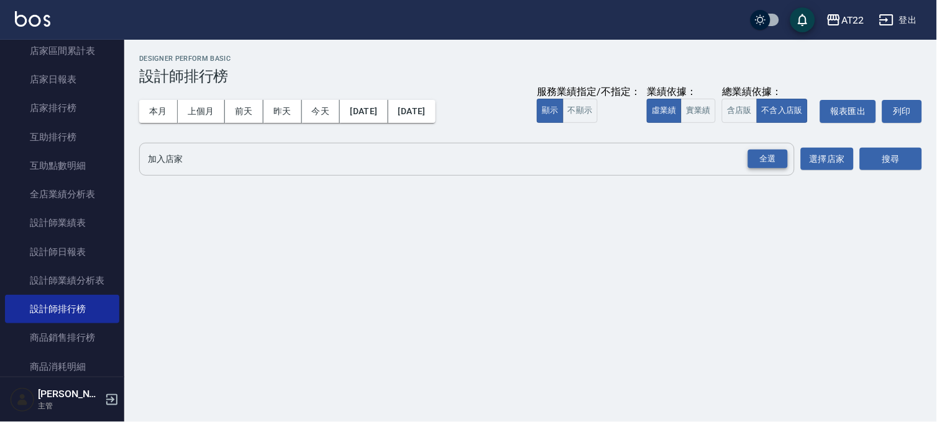
click at [758, 160] on div "全選" at bounding box center [768, 159] width 40 height 19
click at [881, 152] on button "搜尋" at bounding box center [891, 159] width 62 height 23
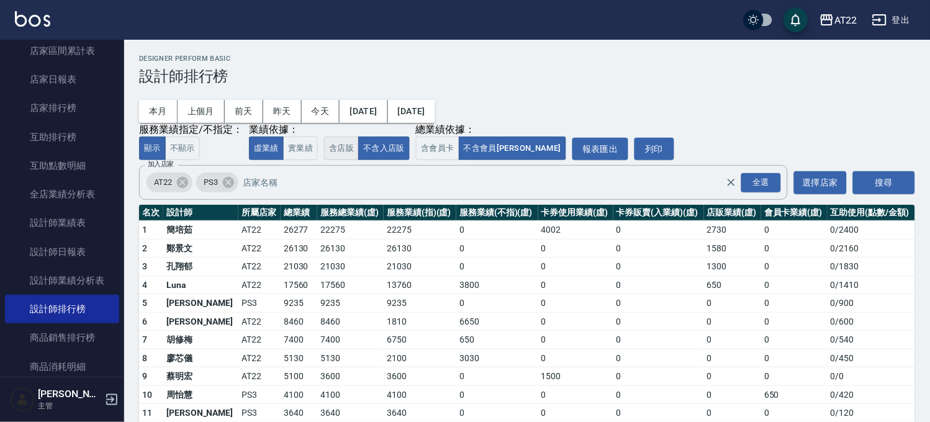
click at [334, 151] on button "含店販" at bounding box center [341, 149] width 35 height 24
click at [380, 148] on button "不含入店販" at bounding box center [384, 149] width 52 height 24
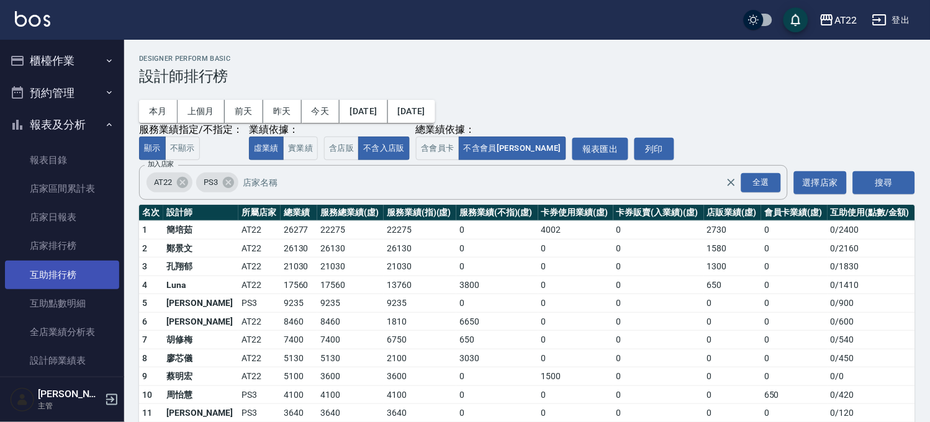
scroll to position [276, 0]
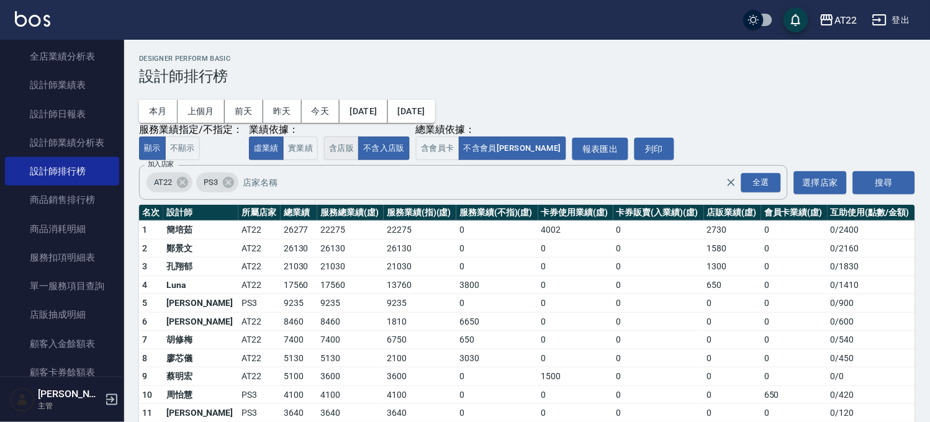
click at [339, 150] on button "含店販" at bounding box center [341, 149] width 35 height 24
click at [385, 140] on button "不含入店販" at bounding box center [384, 149] width 52 height 24
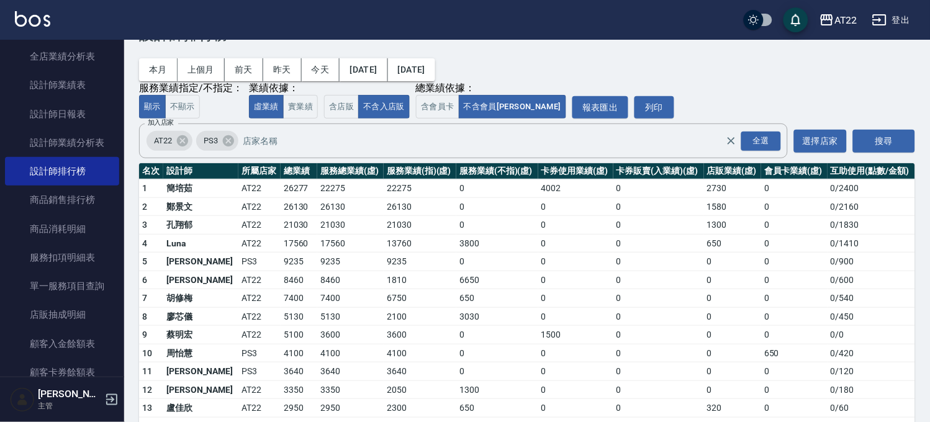
scroll to position [89, 0]
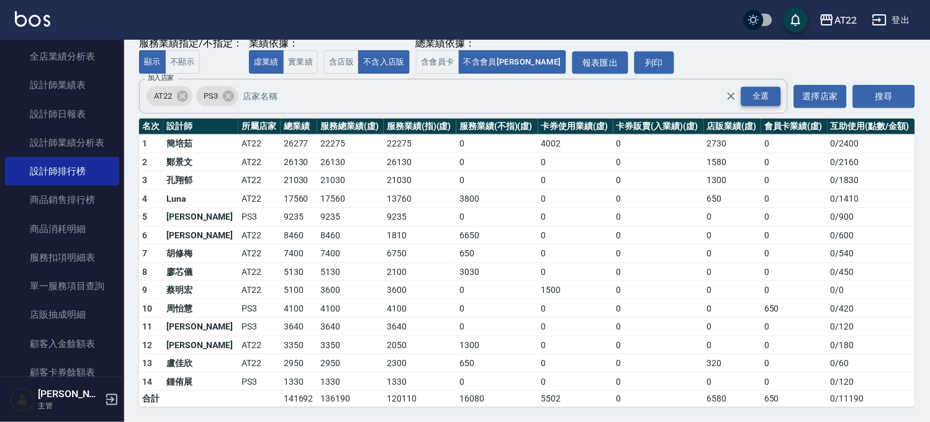
click at [768, 94] on div "全選" at bounding box center [762, 96] width 40 height 19
click at [873, 89] on button "搜尋" at bounding box center [884, 96] width 62 height 23
click at [336, 57] on button "含店販" at bounding box center [341, 62] width 35 height 24
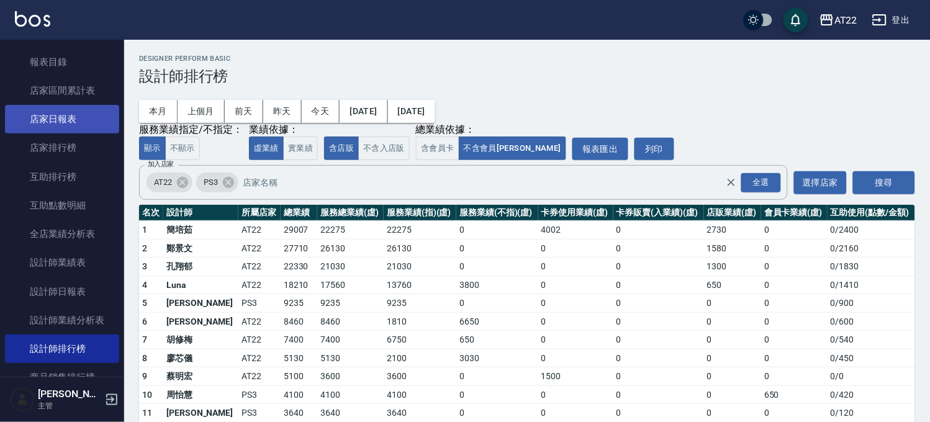
scroll to position [0, 0]
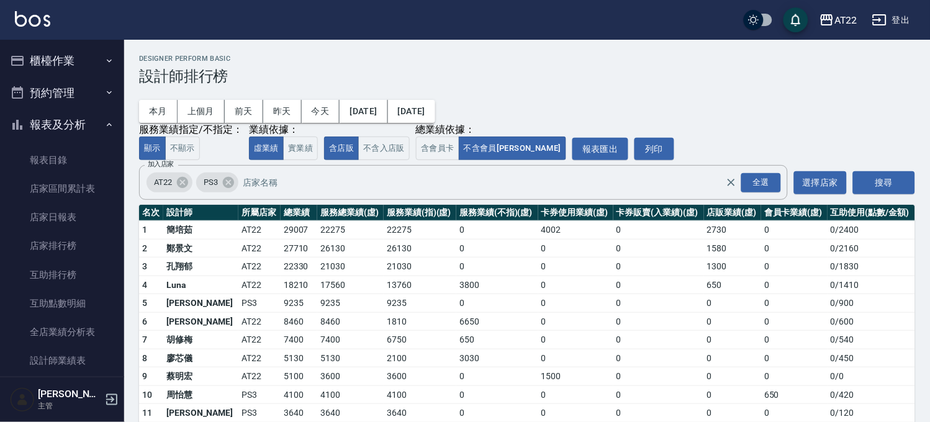
click at [89, 124] on button "報表及分析" at bounding box center [62, 125] width 114 height 32
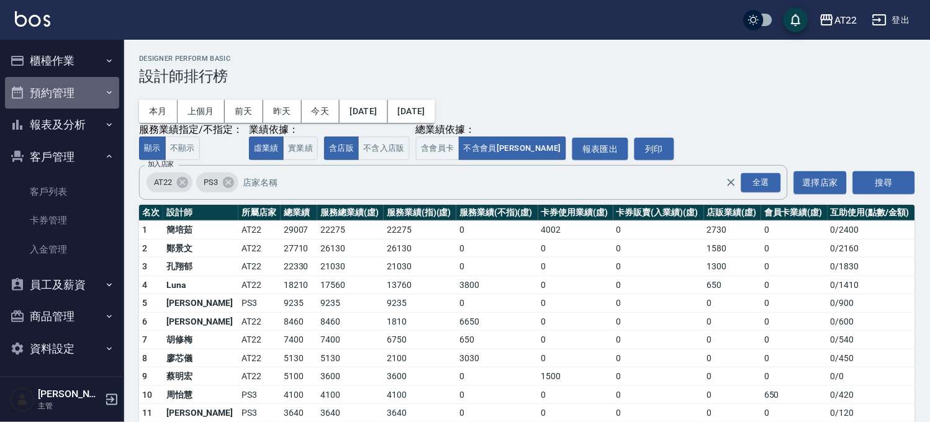
click at [83, 82] on button "預約管理" at bounding box center [62, 93] width 114 height 32
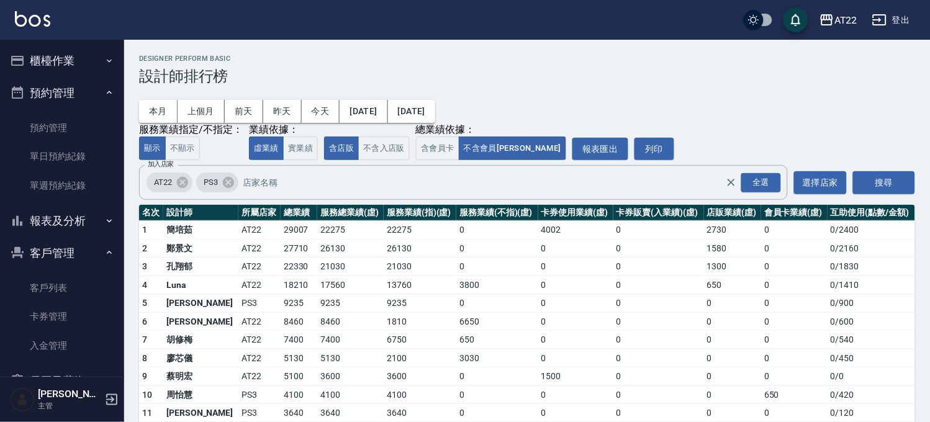
click at [83, 59] on button "櫃檯作業" at bounding box center [62, 61] width 114 height 32
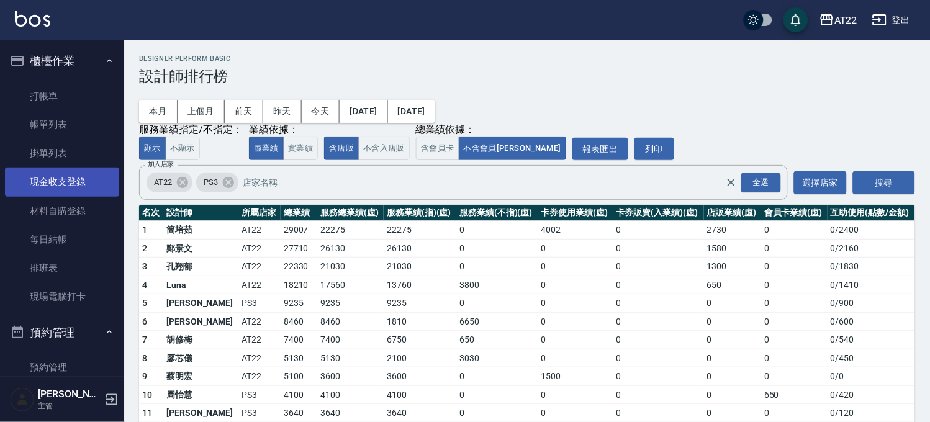
click at [66, 181] on link "現金收支登錄" at bounding box center [62, 182] width 114 height 29
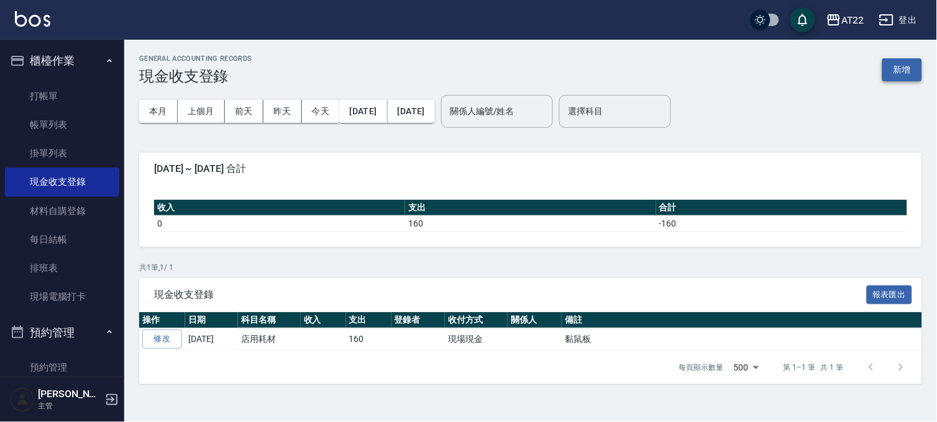
click at [909, 70] on button "新增" at bounding box center [902, 69] width 40 height 23
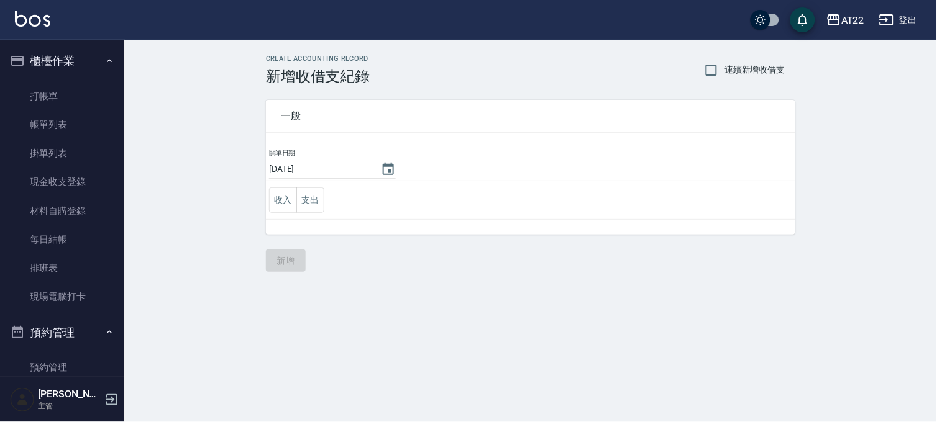
click at [325, 196] on td "收入 支出" at bounding box center [530, 200] width 529 height 39
click at [320, 196] on button "支出" at bounding box center [310, 200] width 28 height 25
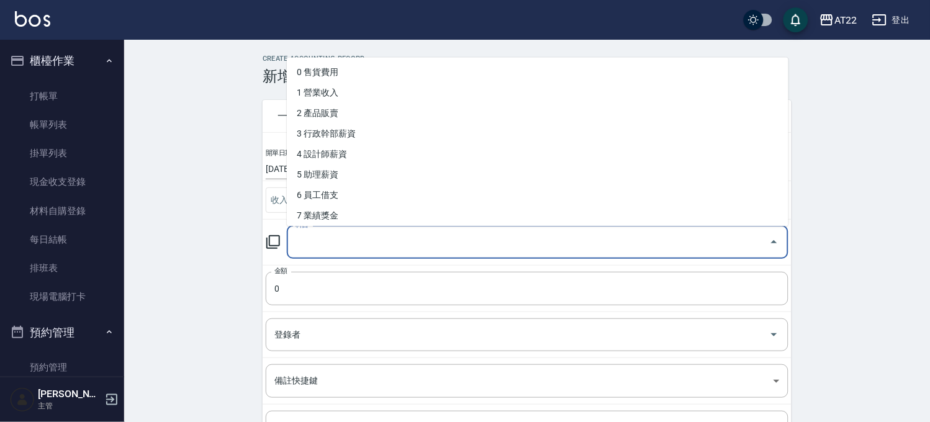
click at [354, 246] on input "科目" at bounding box center [529, 243] width 472 height 22
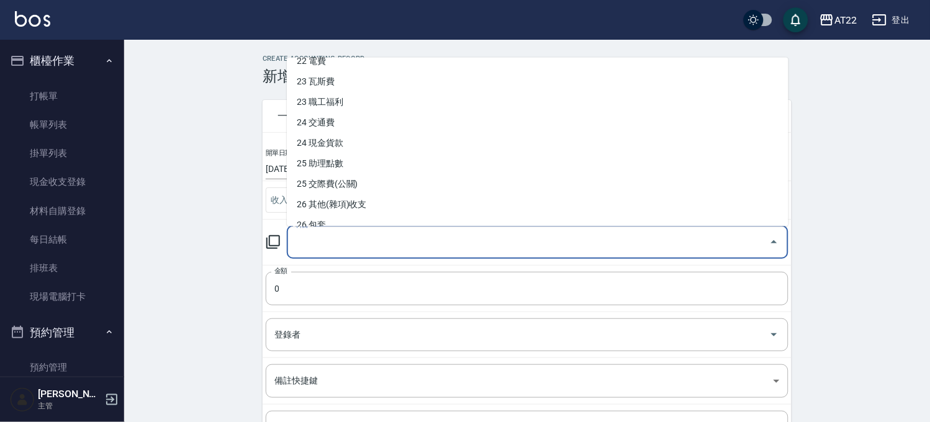
scroll to position [552, 0]
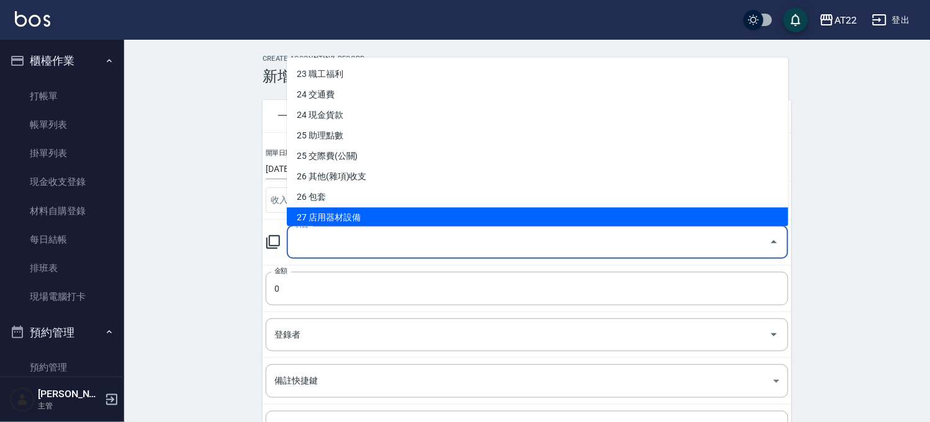
click at [383, 207] on li "27 店用器材設備" at bounding box center [538, 217] width 502 height 20
type input "27 店用器材設備"
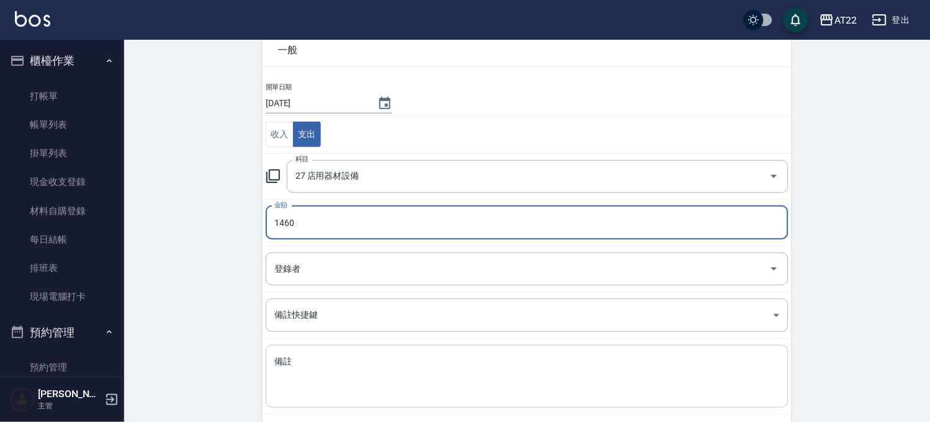
scroll to position [126, 0]
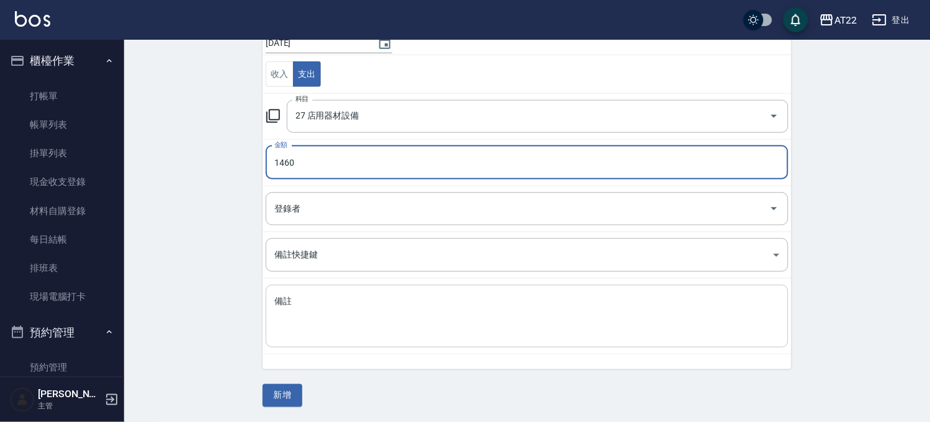
type input "1460"
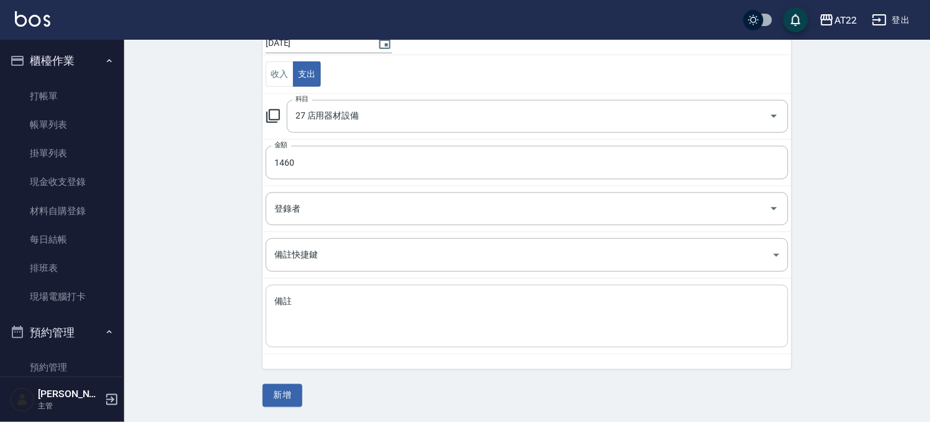
click at [374, 345] on div "x 備註" at bounding box center [527, 316] width 523 height 63
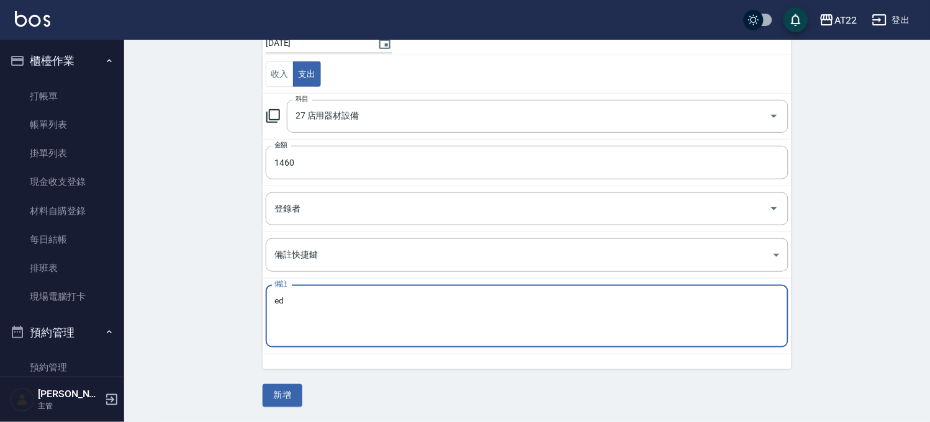
type textarea "e"
type textarea "鐵門遙控器"
click at [291, 401] on button "新增" at bounding box center [283, 395] width 40 height 23
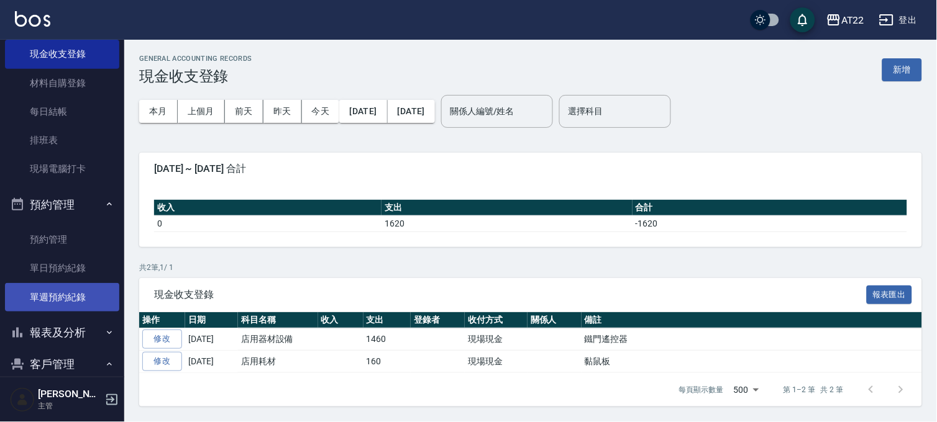
scroll to position [207, 0]
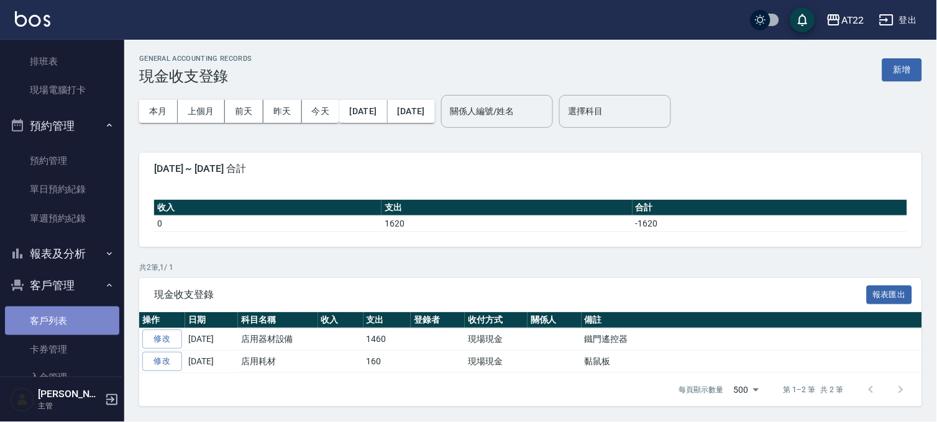
click at [63, 319] on link "客戶列表" at bounding box center [62, 321] width 114 height 29
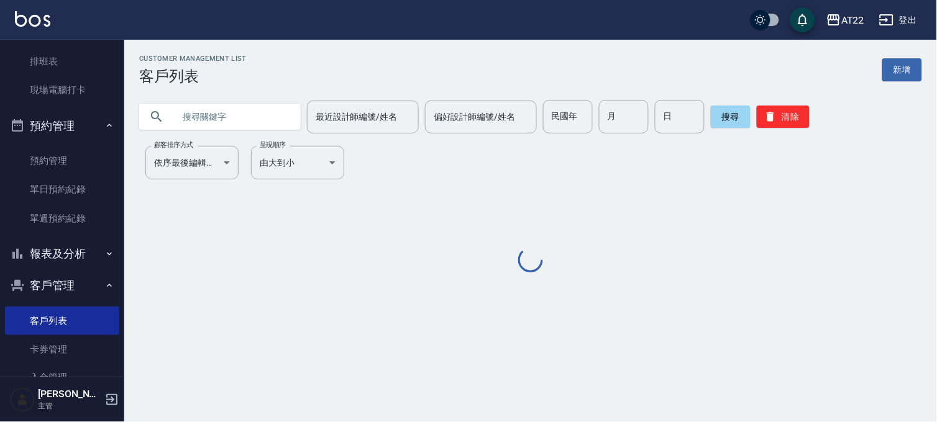
click at [218, 123] on input "text" at bounding box center [232, 117] width 117 height 34
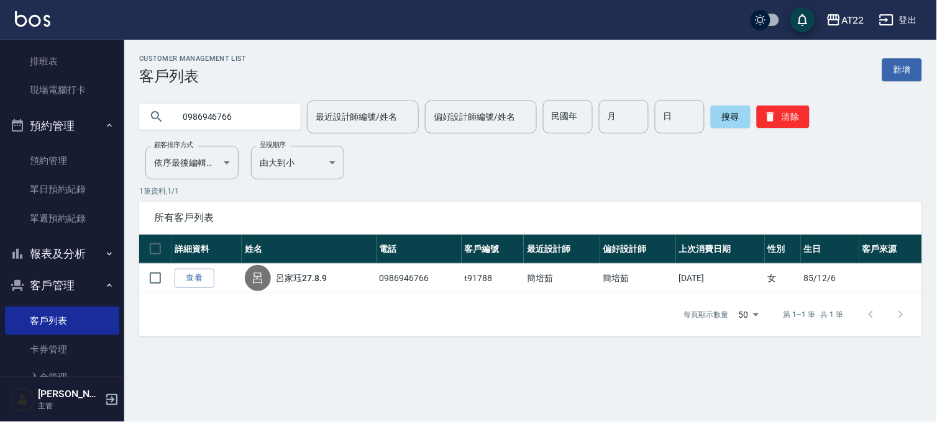
click at [218, 123] on input "0986946766" at bounding box center [232, 117] width 117 height 34
type input "0936874365"
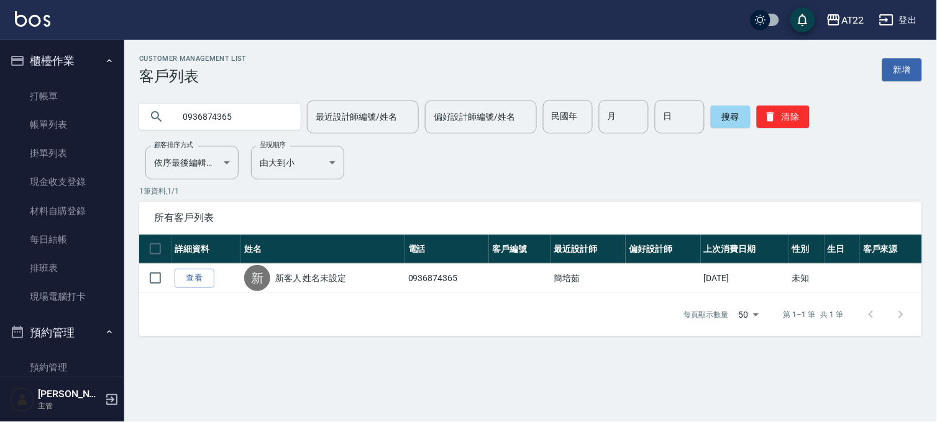
click at [555, 180] on div "Customer Management List 客戶列表 新增 0936874365 最近設計師編號/姓名 最近設計師編號/姓名 偏好設計師編號/姓名 偏好…" at bounding box center [530, 196] width 812 height 282
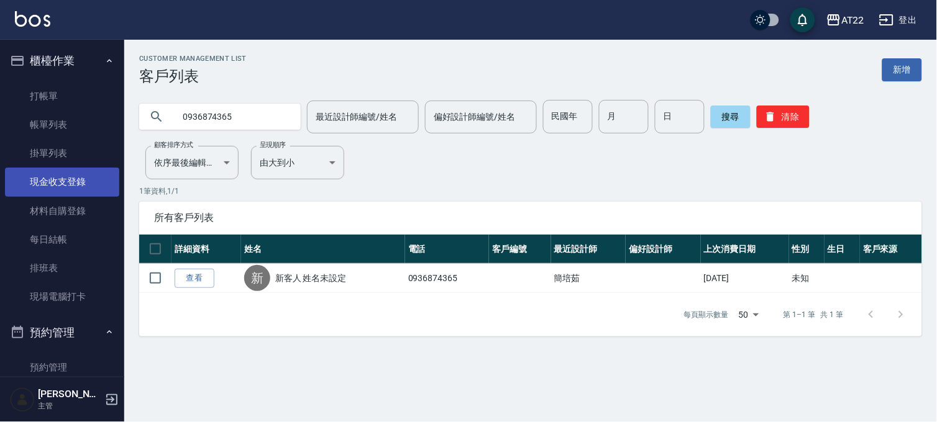
click at [75, 188] on link "現金收支登錄" at bounding box center [62, 182] width 114 height 29
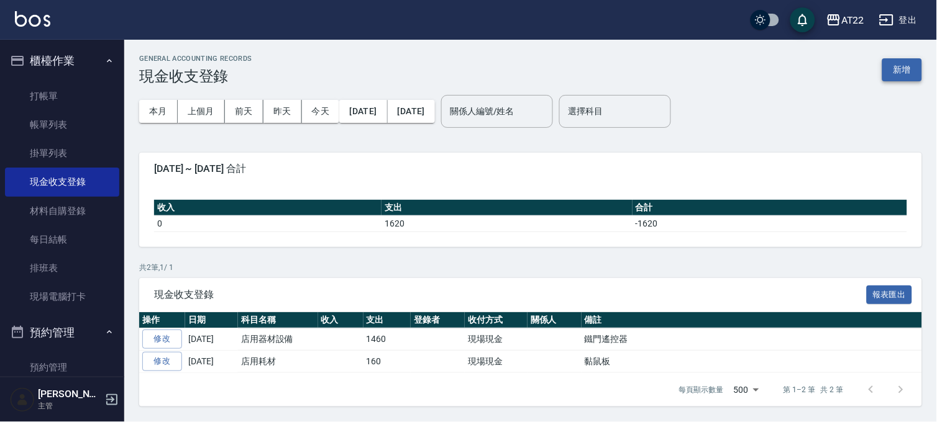
click at [891, 70] on button "新增" at bounding box center [902, 69] width 40 height 23
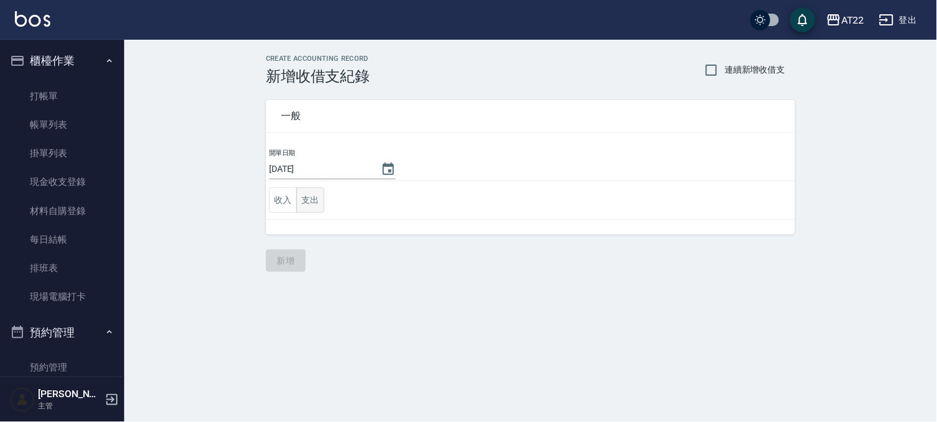
click at [309, 196] on button "支出" at bounding box center [310, 200] width 28 height 25
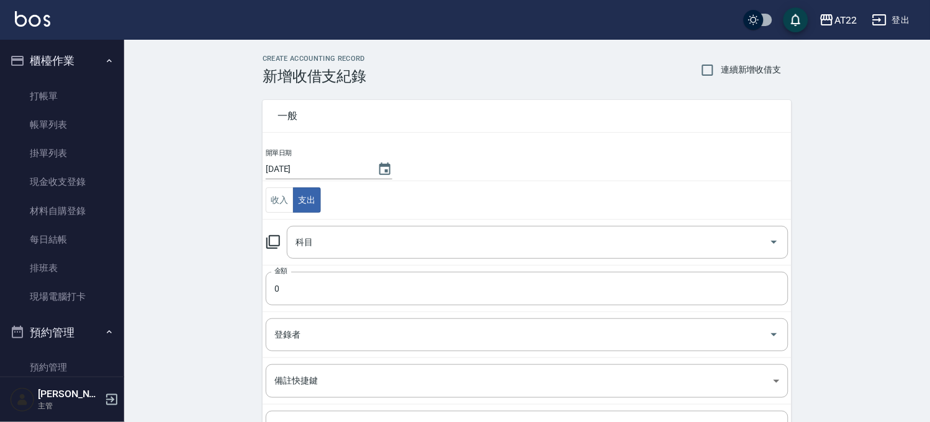
click at [332, 260] on td "科目 科目" at bounding box center [527, 242] width 529 height 46
click at [338, 250] on input "科目" at bounding box center [529, 243] width 472 height 22
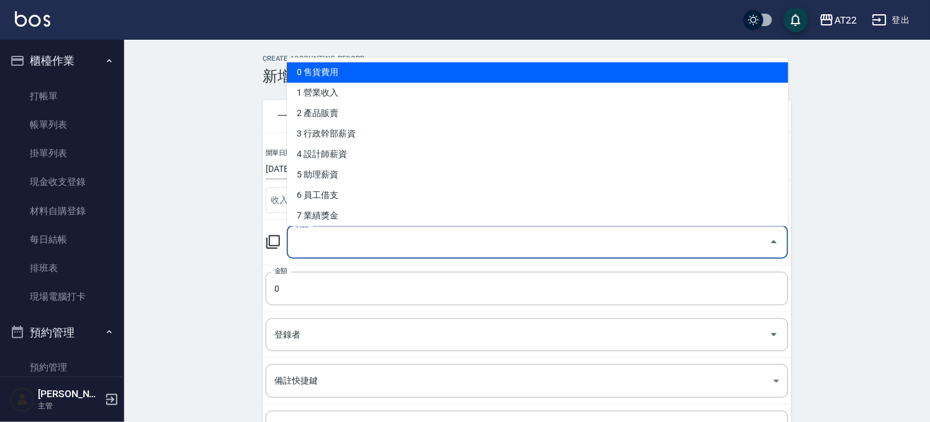
click at [343, 70] on li "0 售貨費用" at bounding box center [538, 72] width 502 height 20
type input "0 售貨費用"
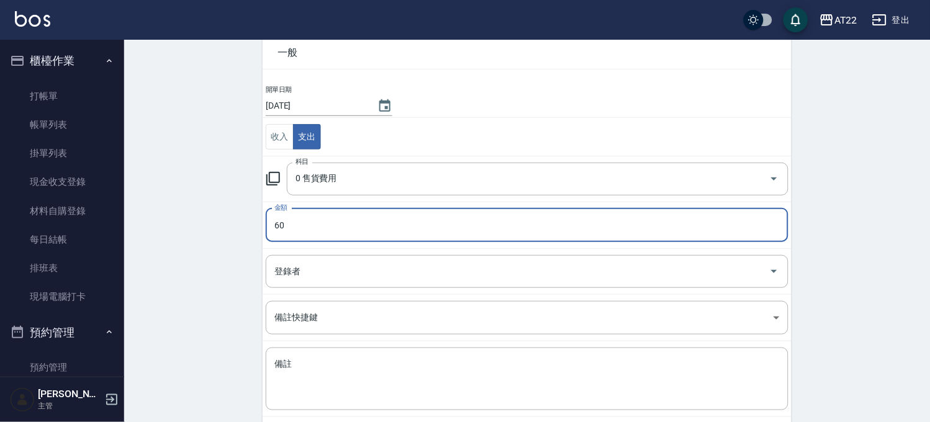
scroll to position [126, 0]
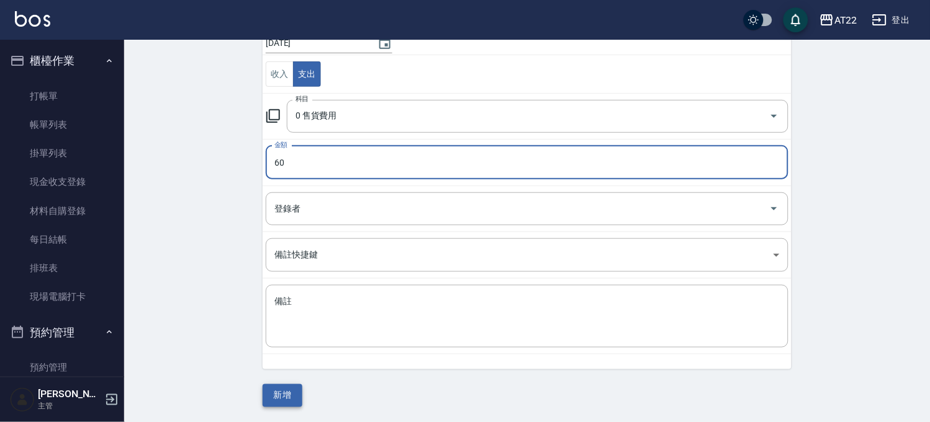
type input "60"
click at [271, 402] on button "新增" at bounding box center [283, 395] width 40 height 23
